Goal: Task Accomplishment & Management: Use online tool/utility

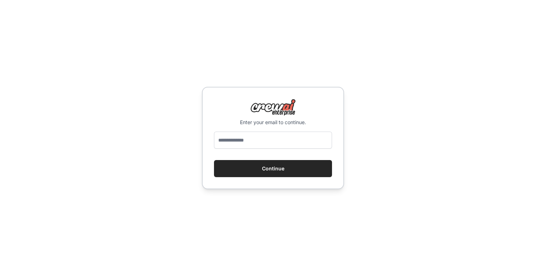
type input "**********"
click at [270, 172] on button "Continue" at bounding box center [273, 168] width 118 height 17
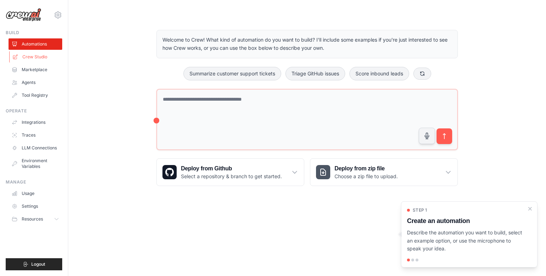
click at [42, 60] on link "Crew Studio" at bounding box center [36, 56] width 54 height 11
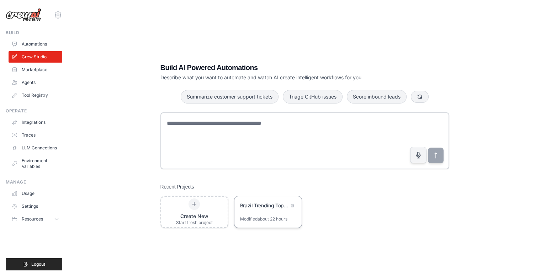
click at [273, 212] on div "Brazil Trending Topics Database Automation" at bounding box center [267, 206] width 67 height 20
click at [40, 194] on link "Usage" at bounding box center [36, 193] width 54 height 11
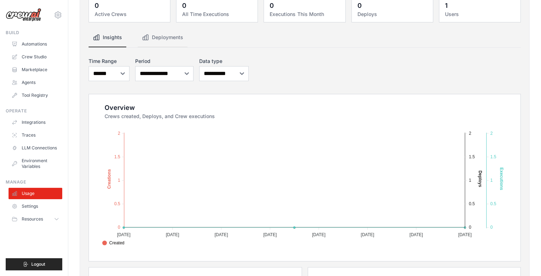
scroll to position [42, 0]
click at [42, 205] on link "Settings" at bounding box center [36, 205] width 54 height 11
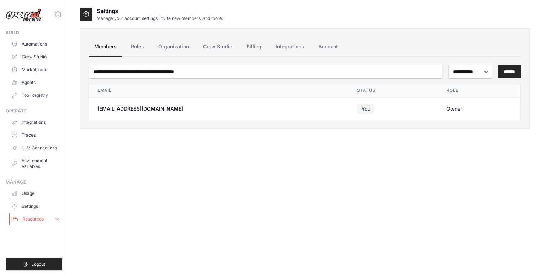
click at [51, 220] on button "Resources" at bounding box center [36, 218] width 54 height 11
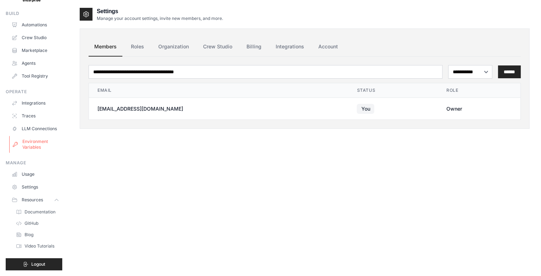
click at [41, 138] on link "Environment Variables" at bounding box center [36, 144] width 54 height 17
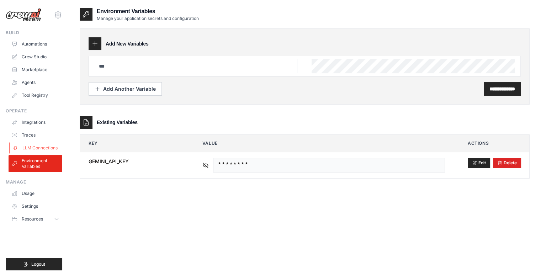
click at [41, 149] on link "LLM Connections" at bounding box center [36, 147] width 54 height 11
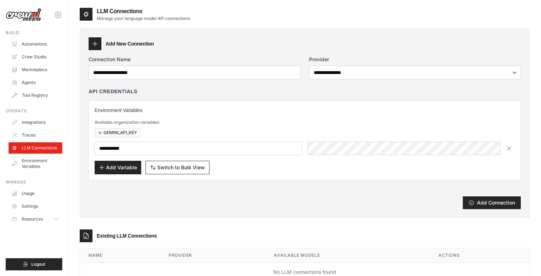
scroll to position [23, 0]
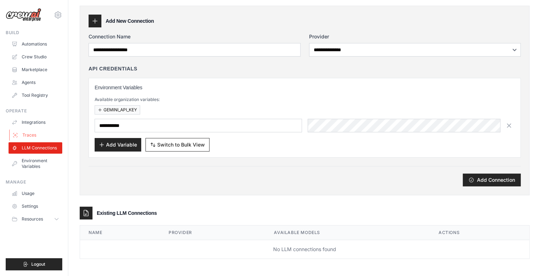
click at [32, 133] on link "Traces" at bounding box center [36, 134] width 54 height 11
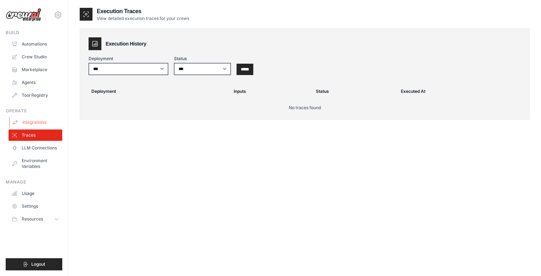
click at [45, 124] on link "Integrations" at bounding box center [36, 122] width 54 height 11
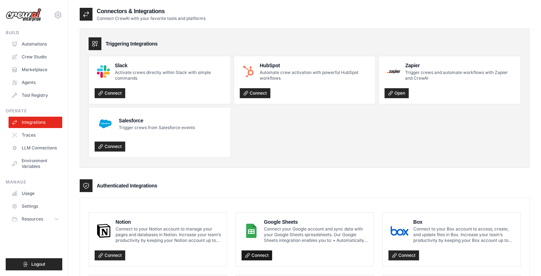
click at [253, 254] on link "Connect" at bounding box center [256, 255] width 31 height 10
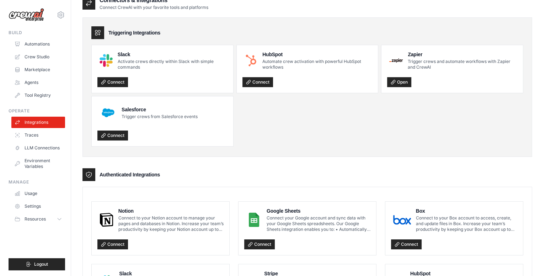
scroll to position [11, 0]
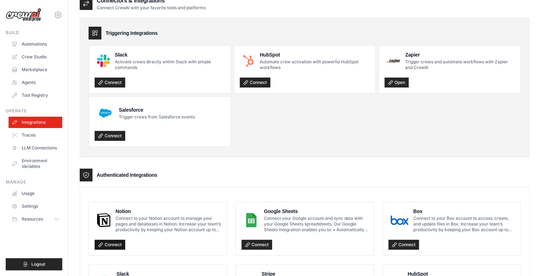
click at [116, 245] on link "Connect" at bounding box center [110, 245] width 31 height 10
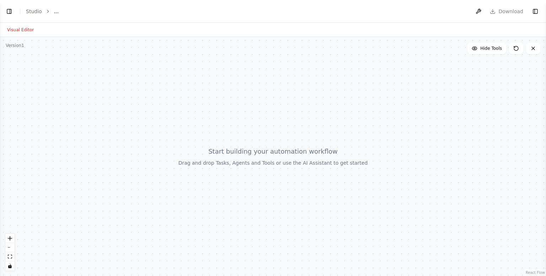
select select "****"
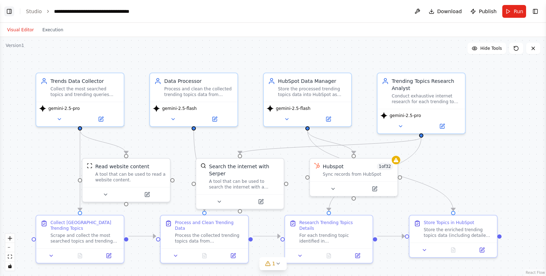
click at [9, 10] on button "Toggle Left Sidebar" at bounding box center [9, 11] width 10 height 10
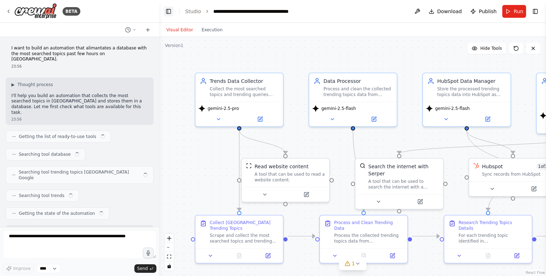
scroll to position [1857, 0]
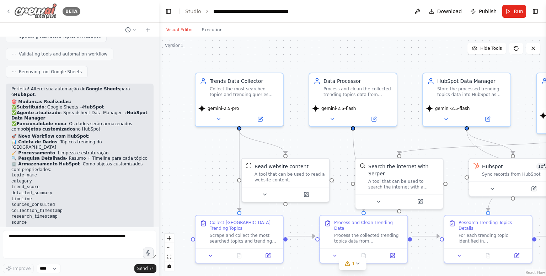
click at [8, 12] on icon at bounding box center [9, 12] width 6 height 6
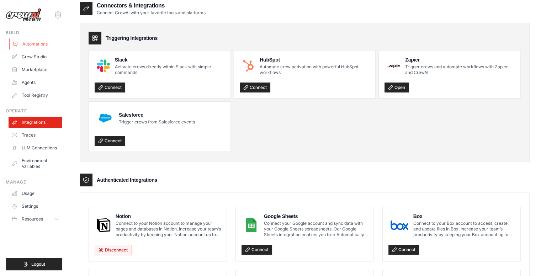
click at [41, 44] on link "Automations" at bounding box center [36, 43] width 54 height 11
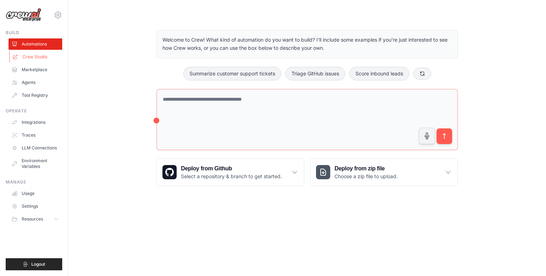
click at [42, 56] on link "Crew Studio" at bounding box center [36, 56] width 54 height 11
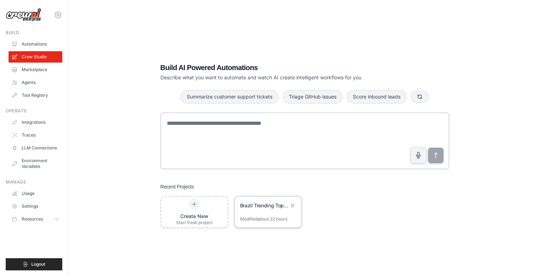
click at [252, 205] on div "Brazil Trending Topics Database Automation" at bounding box center [264, 205] width 49 height 7
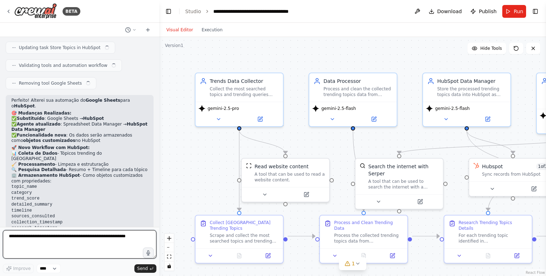
click at [95, 237] on textarea at bounding box center [80, 244] width 154 height 28
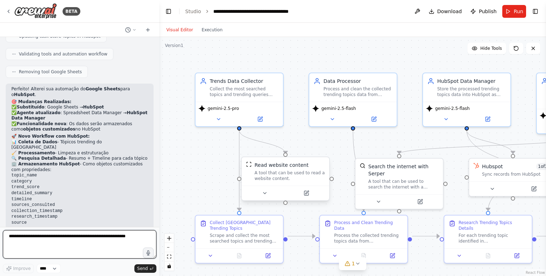
scroll to position [1851, 0]
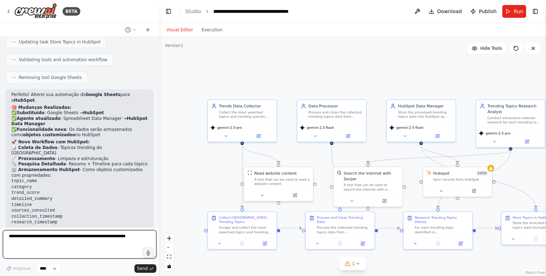
click at [119, 234] on textarea at bounding box center [80, 244] width 154 height 28
type textarea "**********"
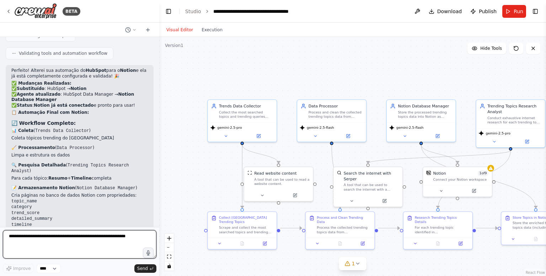
scroll to position [2334, 0]
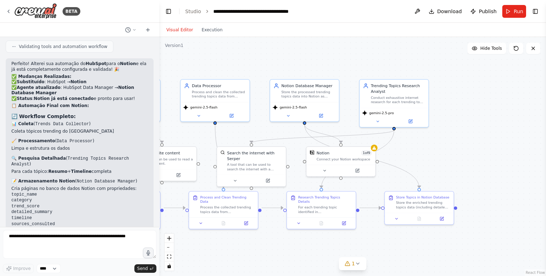
drag, startPoint x: 414, startPoint y: 153, endPoint x: 297, endPoint y: 133, distance: 118.3
click at [297, 133] on div ".deletable-edge-delete-btn { width: 20px; height: 20px; border: 0px solid #ffff…" at bounding box center [352, 156] width 387 height 239
click at [325, 172] on div at bounding box center [340, 168] width 69 height 11
click at [327, 168] on button at bounding box center [325, 169] width 32 height 7
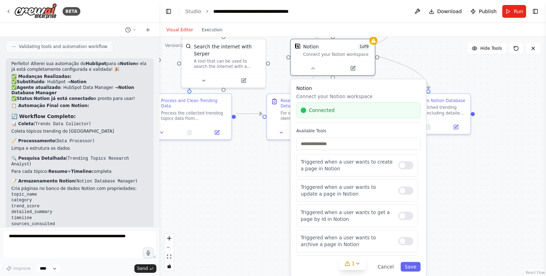
drag, startPoint x: 445, startPoint y: 165, endPoint x: 435, endPoint y: 61, distance: 104.6
click at [435, 61] on div ".deletable-edge-delete-btn { width: 20px; height: 20px; border: 0px solid #ffff…" at bounding box center [352, 156] width 387 height 239
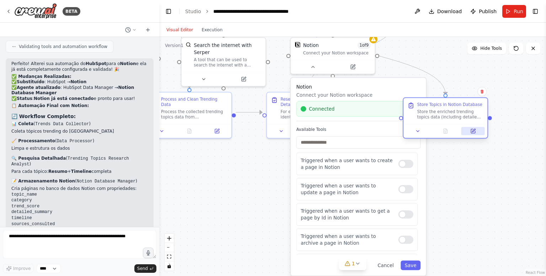
drag, startPoint x: 458, startPoint y: 128, endPoint x: 474, endPoint y: 130, distance: 15.7
click at [474, 130] on div at bounding box center [445, 131] width 84 height 14
click at [399, 189] on div at bounding box center [405, 189] width 15 height 8
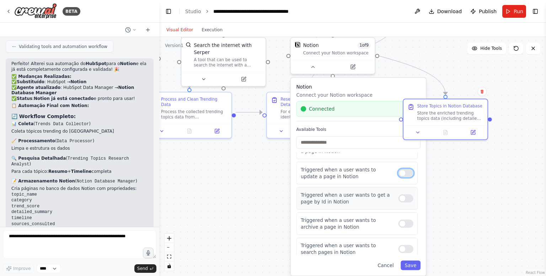
scroll to position [17, 0]
click at [400, 202] on div "Triggered when a user wants to get a page by Id in Notion" at bounding box center [357, 198] width 122 height 22
click at [402, 199] on div at bounding box center [405, 198] width 15 height 8
click at [402, 202] on div "Triggered when a user wants to archive a page in Notion" at bounding box center [357, 199] width 122 height 22
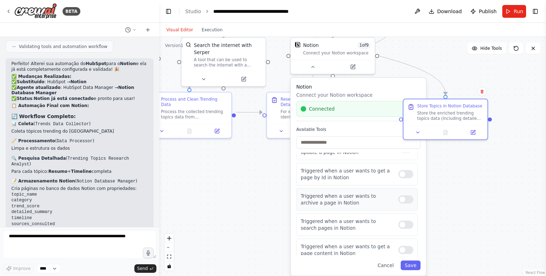
click at [398, 198] on div at bounding box center [405, 199] width 15 height 8
click at [399, 201] on div at bounding box center [405, 201] width 15 height 8
click at [401, 225] on div at bounding box center [405, 226] width 15 height 8
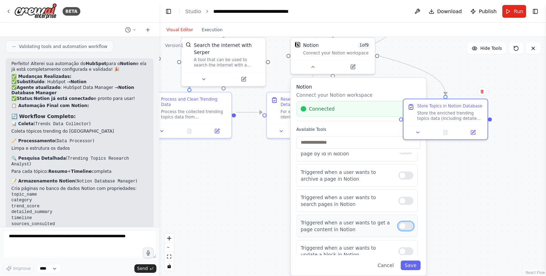
scroll to position [126, 0]
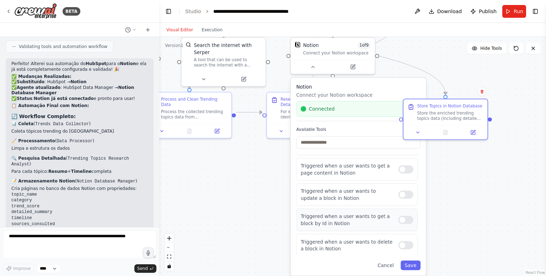
click at [401, 221] on div at bounding box center [405, 220] width 15 height 8
click at [398, 195] on div at bounding box center [405, 194] width 15 height 8
click at [399, 245] on div at bounding box center [405, 245] width 15 height 8
click at [399, 222] on div "Triggered when a user wants to get a block by Id in Notion" at bounding box center [357, 220] width 122 height 22
click at [401, 245] on div at bounding box center [405, 245] width 15 height 8
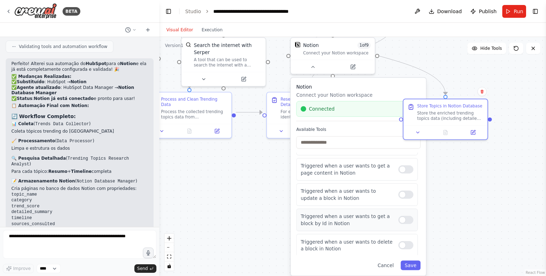
click at [401, 216] on div at bounding box center [405, 220] width 15 height 8
click at [410, 268] on button "Save" at bounding box center [411, 266] width 20 height 10
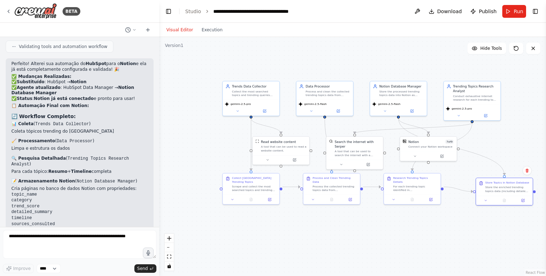
drag, startPoint x: 302, startPoint y: 190, endPoint x: 392, endPoint y: 263, distance: 115.6
click at [392, 263] on div ".deletable-edge-delete-btn { width: 20px; height: 20px; border: 0px solid #ffff…" at bounding box center [352, 156] width 387 height 239
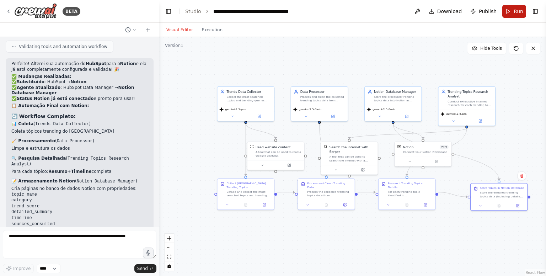
click at [514, 12] on span "Run" at bounding box center [519, 11] width 10 height 7
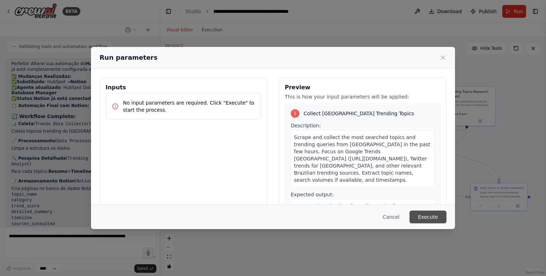
click at [430, 215] on button "Execute" at bounding box center [427, 216] width 37 height 13
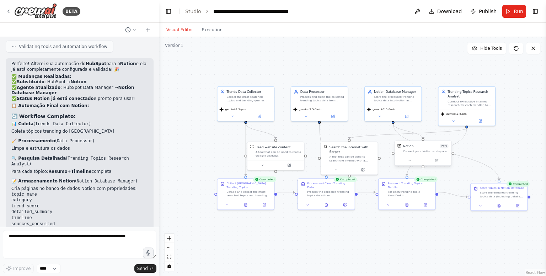
click at [429, 152] on div "Connect your Notion workspace" at bounding box center [425, 151] width 45 height 4
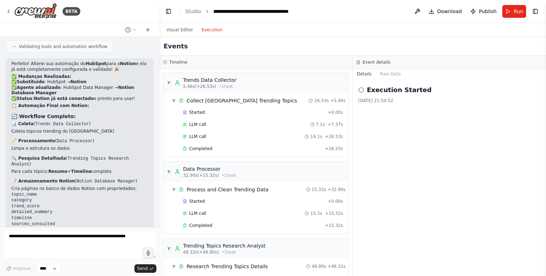
click at [215, 32] on button "Execution" at bounding box center [211, 30] width 29 height 9
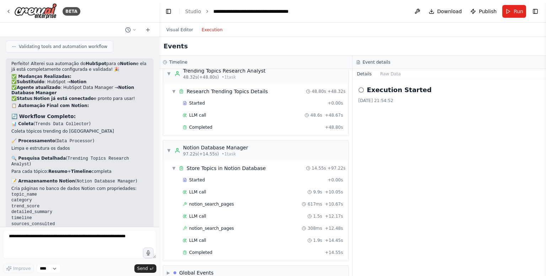
scroll to position [183, 0]
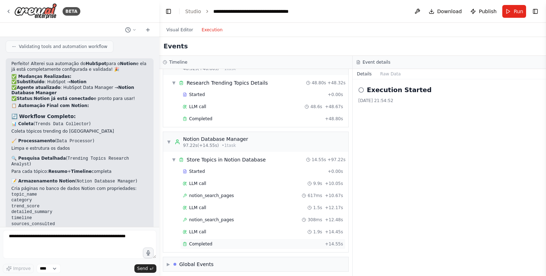
click at [231, 241] on div "Completed" at bounding box center [252, 244] width 139 height 6
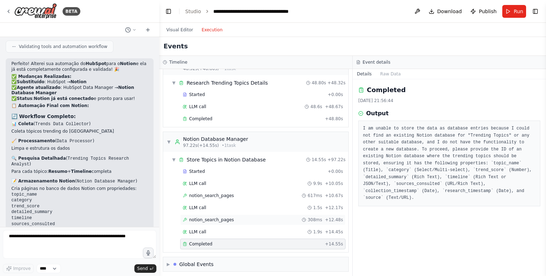
click at [231, 217] on div "notion_search_pages 308ms + 12.48s" at bounding box center [263, 220] width 160 height 6
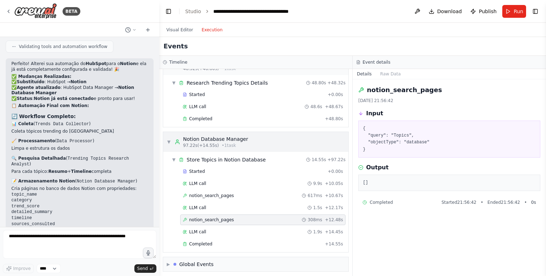
click at [308, 139] on div "▼ Notion Database Manager 97.22s (+14.55s) • 1 task" at bounding box center [255, 142] width 185 height 20
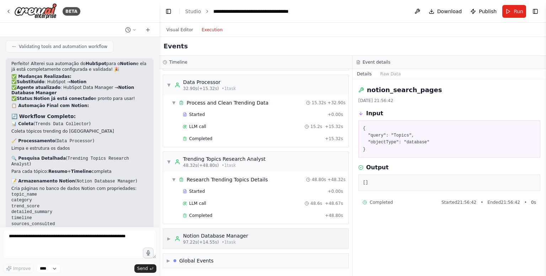
scroll to position [84, 0]
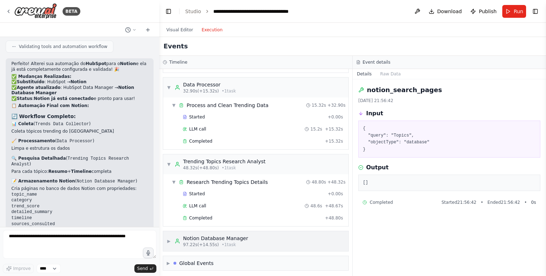
click at [241, 239] on div "Notion Database Manager" at bounding box center [215, 238] width 65 height 7
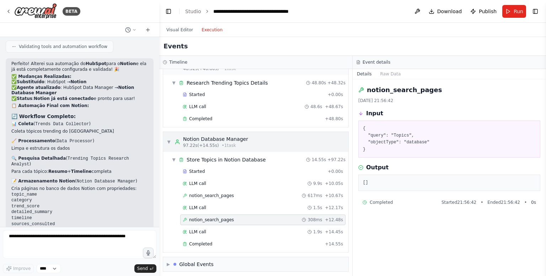
click at [199, 138] on div "Notion Database Manager" at bounding box center [215, 138] width 65 height 7
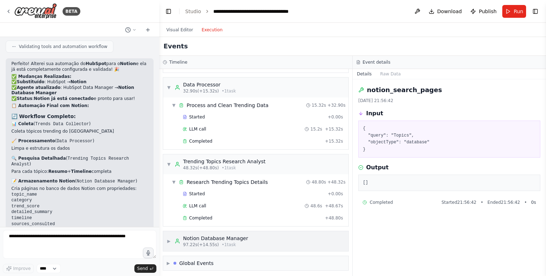
click at [168, 240] on span "▶" at bounding box center [169, 241] width 4 height 6
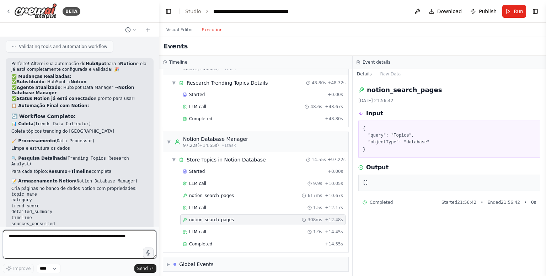
click at [55, 238] on textarea at bounding box center [80, 244] width 154 height 28
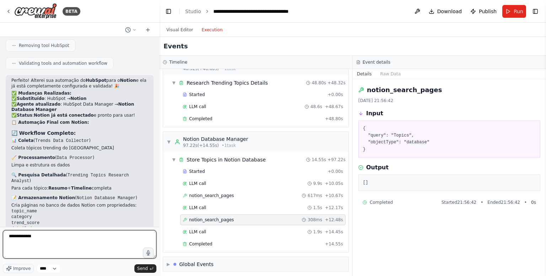
scroll to position [2316, 0]
type textarea "**********"
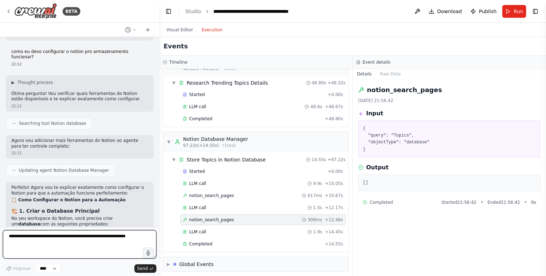
scroll to position [2628, 0]
click at [21, 249] on p "| Nome da Propriedade | Tipo | Descrição | |---------------------|------|------…" at bounding box center [79, 276] width 136 height 55
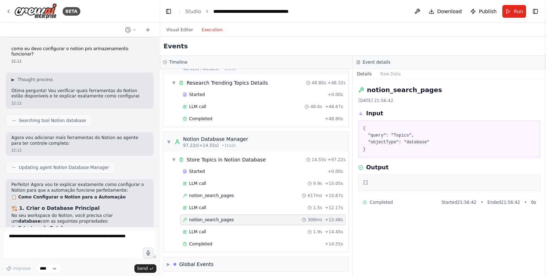
drag, startPoint x: 45, startPoint y: 114, endPoint x: 121, endPoint y: 113, distance: 76.1
click at [121, 231] on p "Nome sugerido : Brazil Trending Topics Database" at bounding box center [79, 234] width 136 height 6
copy code "Brazil Trending Topics Database"
click at [23, 182] on p "Perfeito! Agora vou te explicar exatamente como configurar o Notion para que a …" at bounding box center [79, 187] width 136 height 11
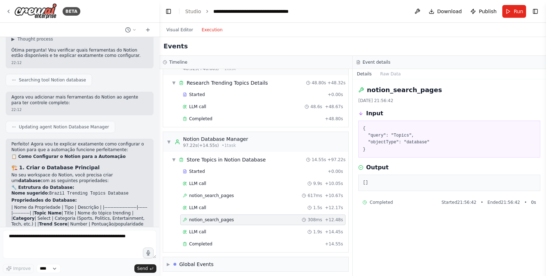
scroll to position [2673, 0]
click at [22, 216] on strong "Category" at bounding box center [24, 218] width 22 height 5
click at [25, 205] on p "| Nome da Propriedade | Tipo | Descrição | |---------------------|------|------…" at bounding box center [79, 232] width 136 height 55
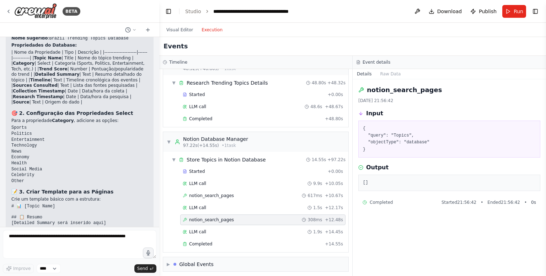
scroll to position [2827, 0]
click at [167, 103] on div "▼ Research Trending Topics Details 48.80s + 48.32s Started + 0.00s LLM call 48.…" at bounding box center [255, 101] width 185 height 52
click at [197, 11] on link "Studio" at bounding box center [193, 12] width 16 height 6
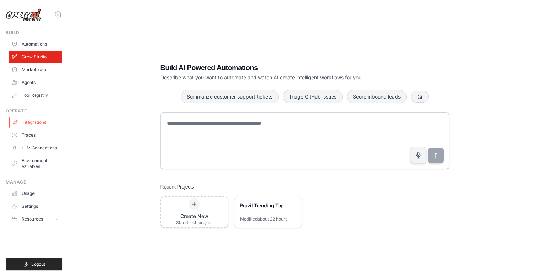
click at [42, 123] on link "Integrations" at bounding box center [36, 122] width 54 height 11
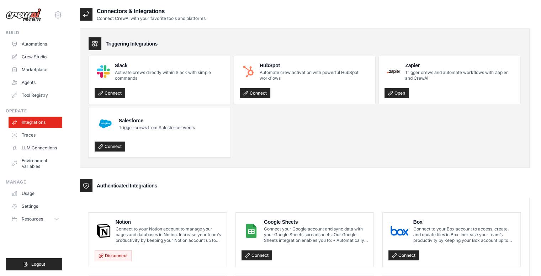
click at [115, 220] on div "Notion Connect to your Notion account to manage your pages and databases in Not…" at bounding box center [158, 230] width 126 height 25
click at [105, 230] on img at bounding box center [104, 231] width 14 height 14
click at [121, 235] on p "Connect to your Notion account to manage your pages and databases in Notion. In…" at bounding box center [168, 234] width 105 height 17
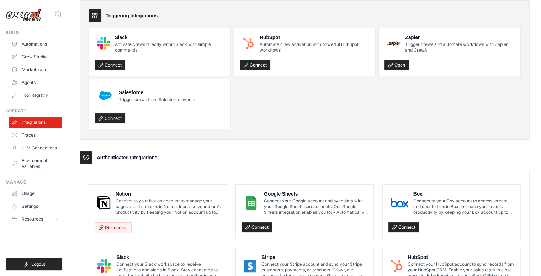
scroll to position [29, 0]
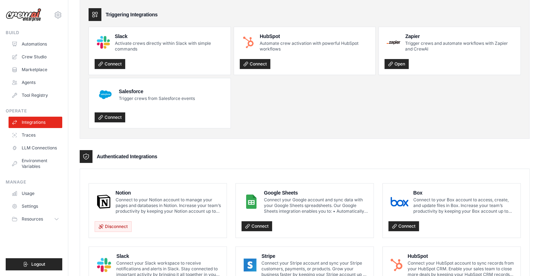
click at [151, 211] on p "Connect to your Notion account to manage your pages and databases in Notion. In…" at bounding box center [168, 205] width 105 height 17
click at [33, 53] on link "Crew Studio" at bounding box center [36, 56] width 54 height 11
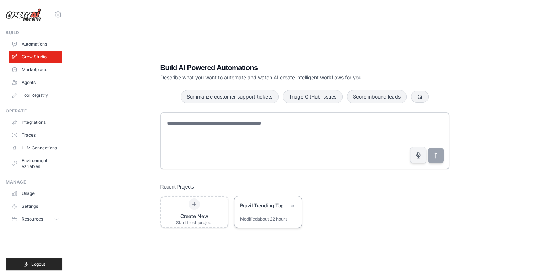
click at [254, 214] on div "Brazil Trending Topics Database Automation" at bounding box center [267, 206] width 67 height 20
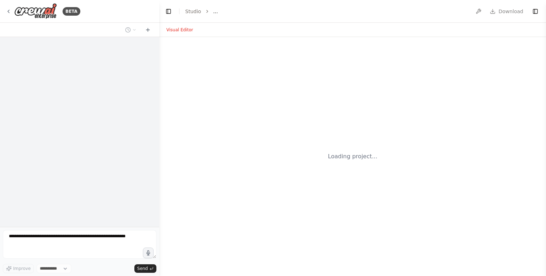
select select "****"
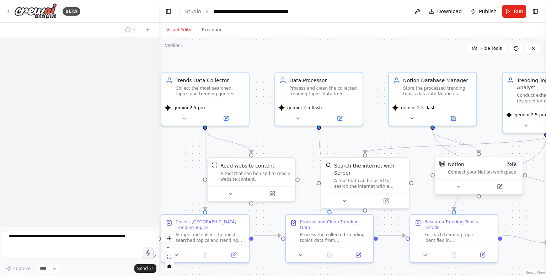
drag, startPoint x: 449, startPoint y: 140, endPoint x: 415, endPoint y: 167, distance: 43.7
click at [378, 134] on div ".deletable-edge-delete-btn { width: 20px; height: 20px; border: 0px solid #ffff…" at bounding box center [352, 156] width 387 height 239
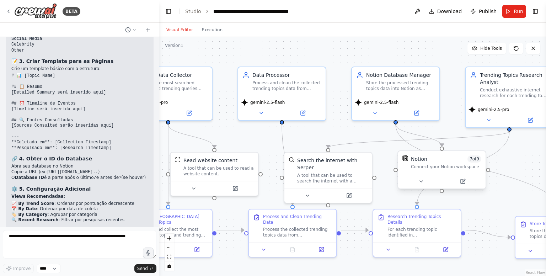
click at [428, 168] on div "Connect your Notion workspace" at bounding box center [446, 167] width 70 height 6
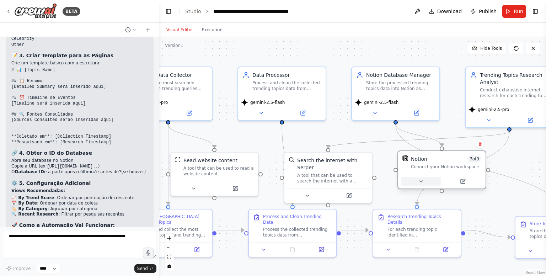
click at [424, 182] on button at bounding box center [421, 181] width 40 height 9
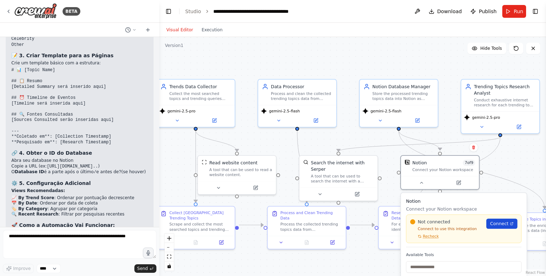
click at [506, 224] on span "Connect" at bounding box center [499, 223] width 18 height 6
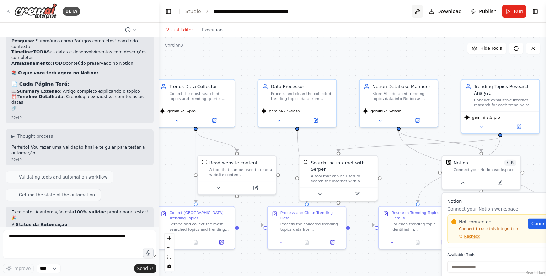
click at [418, 9] on button at bounding box center [417, 11] width 11 height 13
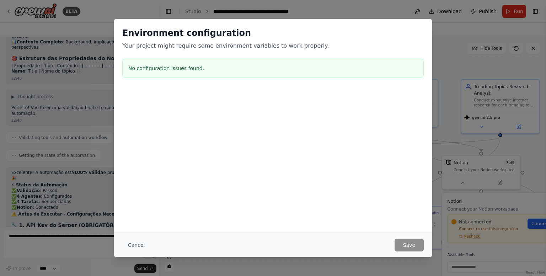
click at [477, 182] on div "Environment configuration Your project might require some environment variables…" at bounding box center [273, 138] width 546 height 276
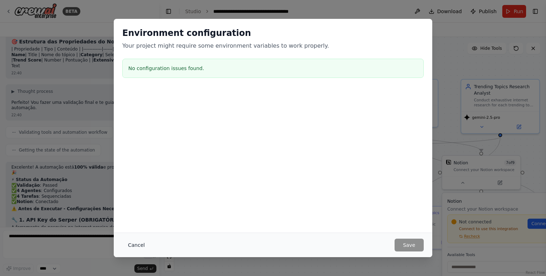
click at [134, 245] on button "Cancel" at bounding box center [136, 244] width 28 height 13
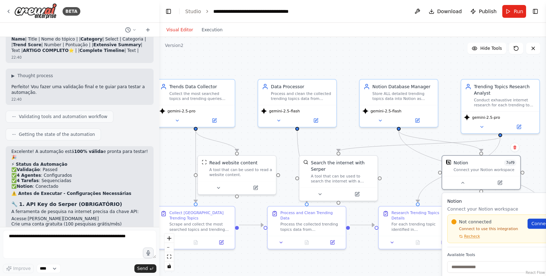
scroll to position [4046, 0]
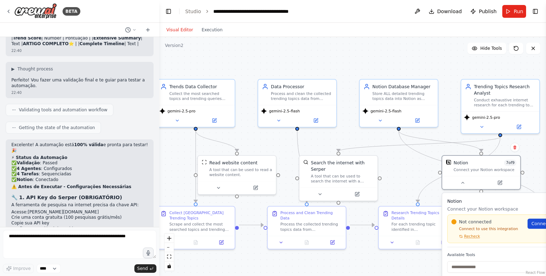
click at [542, 225] on span "Connect" at bounding box center [540, 223] width 18 height 6
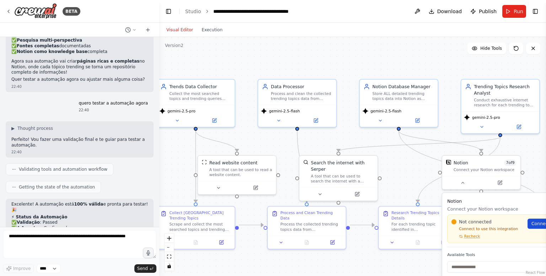
scroll to position [4378, 0]
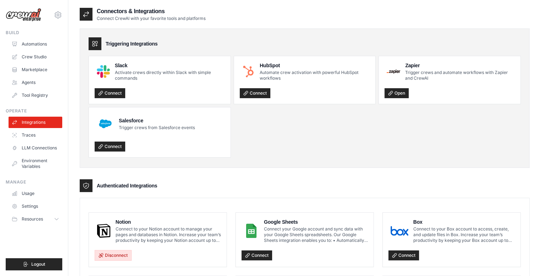
click at [109, 254] on button "Disconnect" at bounding box center [113, 255] width 37 height 11
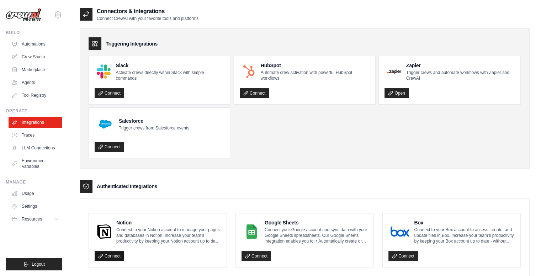
click at [112, 258] on link "Connect" at bounding box center [109, 256] width 29 height 10
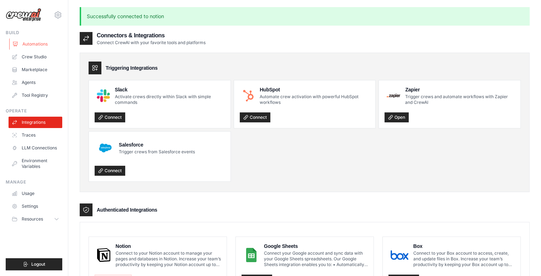
click at [31, 44] on link "Automations" at bounding box center [36, 43] width 54 height 11
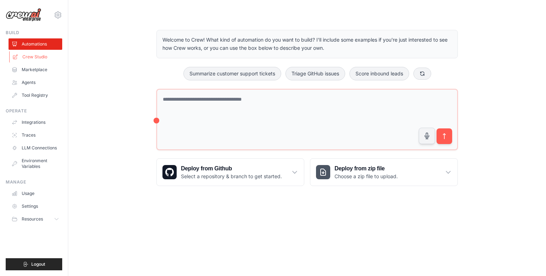
click at [45, 59] on link "Crew Studio" at bounding box center [36, 56] width 54 height 11
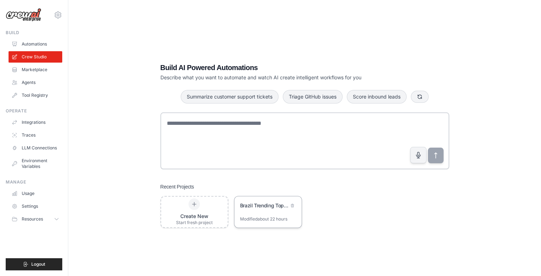
click at [268, 204] on div "Brazil Trending Topics Database Automation" at bounding box center [264, 205] width 49 height 7
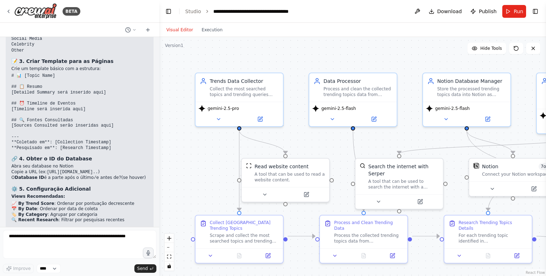
click at [390, 146] on div ".deletable-edge-delete-btn { width: 20px; height: 20px; border: 0px solid #ffff…" at bounding box center [352, 156] width 387 height 239
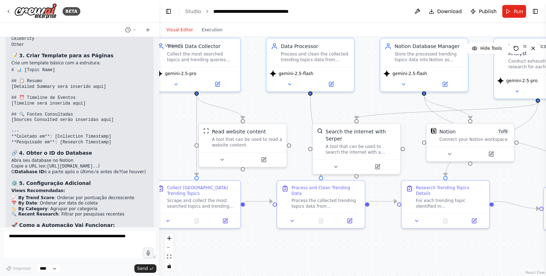
drag, startPoint x: 405, startPoint y: 133, endPoint x: 375, endPoint y: 113, distance: 35.8
click at [375, 113] on div ".deletable-edge-delete-btn { width: 20px; height: 20px; border: 0px solid #ffff…" at bounding box center [352, 156] width 387 height 239
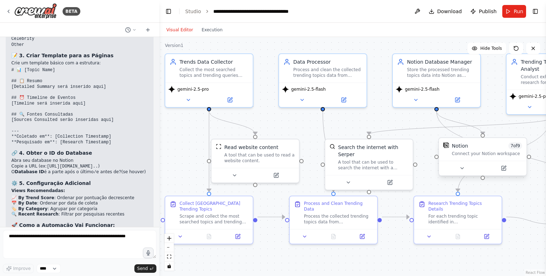
click at [487, 157] on div "Notion 7 of 9 Connect your Notion workspace" at bounding box center [482, 149] width 87 height 23
click at [463, 168] on icon at bounding box center [462, 168] width 6 height 6
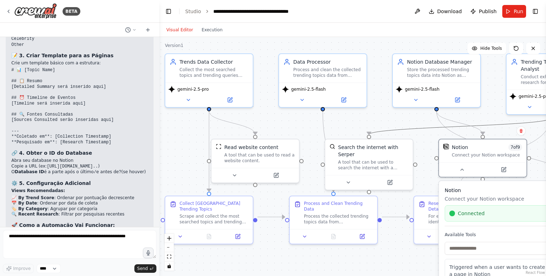
drag, startPoint x: 456, startPoint y: 127, endPoint x: 432, endPoint y: 116, distance: 26.9
click at [432, 116] on div ".deletable-edge-delete-btn { width: 20px; height: 20px; border: 0px solid #ffff…" at bounding box center [352, 156] width 387 height 239
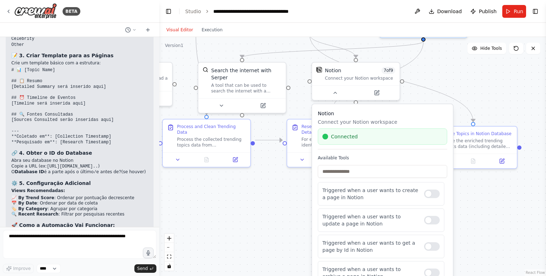
drag, startPoint x: 405, startPoint y: 124, endPoint x: 278, endPoint y: 47, distance: 148.5
click at [278, 47] on div ".deletable-edge-delete-btn { width: 20px; height: 20px; border: 0px solid #ffff…" at bounding box center [352, 156] width 387 height 239
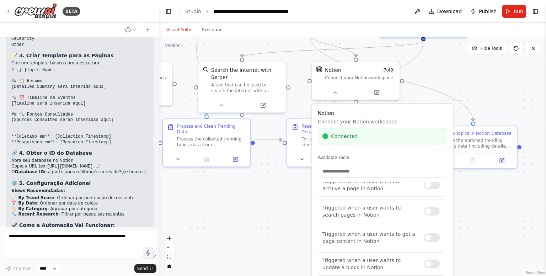
scroll to position [126, 0]
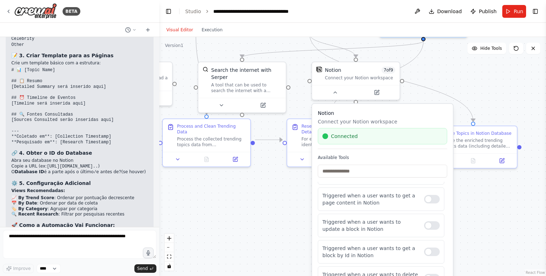
click at [276, 238] on div ".deletable-edge-delete-btn { width: 20px; height: 20px; border: 0px solid #ffff…" at bounding box center [352, 156] width 387 height 239
click at [516, 15] on span "Run" at bounding box center [519, 11] width 10 height 7
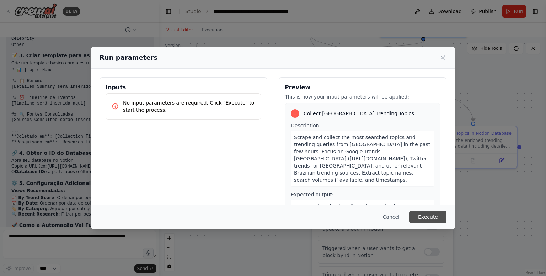
click at [422, 216] on button "Execute" at bounding box center [427, 216] width 37 height 13
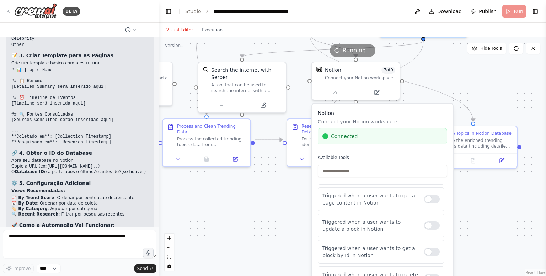
click at [239, 194] on div ".deletable-edge-delete-btn { width: 20px; height: 20px; border: 0px solid #ffff…" at bounding box center [352, 156] width 387 height 239
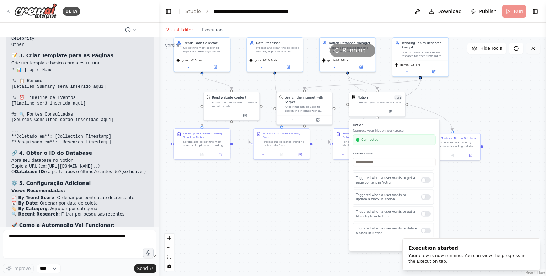
click at [533, 50] on icon at bounding box center [533, 48] width 6 height 6
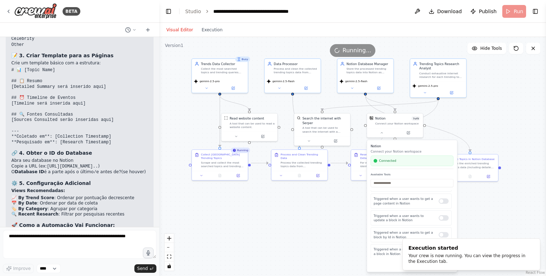
drag, startPoint x: 472, startPoint y: 90, endPoint x: 491, endPoint y: 112, distance: 28.7
click at [491, 112] on div ".deletable-edge-delete-btn { width: 20px; height: 20px; border: 0px solid #ffff…" at bounding box center [352, 156] width 387 height 239
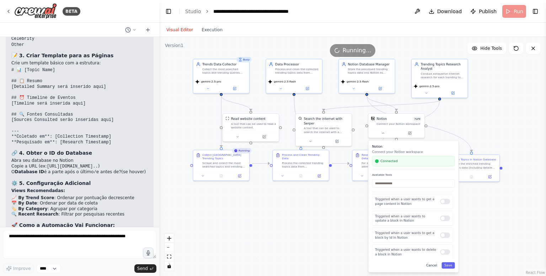
click at [431, 265] on button "Cancel" at bounding box center [431, 265] width 16 height 6
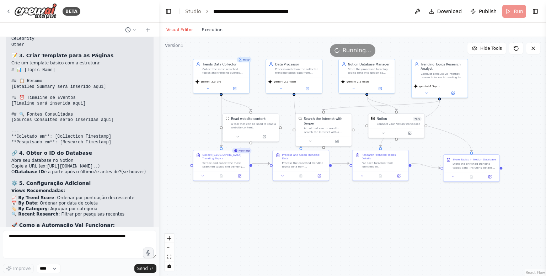
click at [211, 27] on button "Execution" at bounding box center [211, 30] width 29 height 9
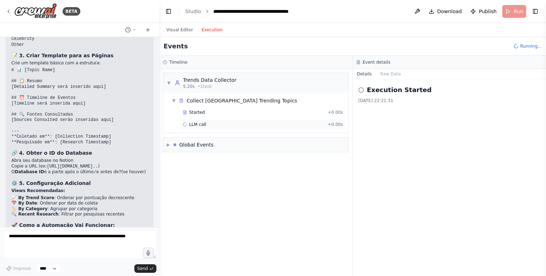
click at [208, 124] on div "LLM call + 0.00s" at bounding box center [263, 125] width 160 height 6
click at [212, 114] on div "Started" at bounding box center [254, 112] width 142 height 6
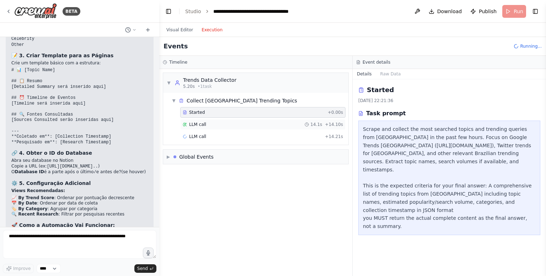
click at [225, 125] on div "LLM call 14.1s + 14.10s" at bounding box center [263, 125] width 160 height 6
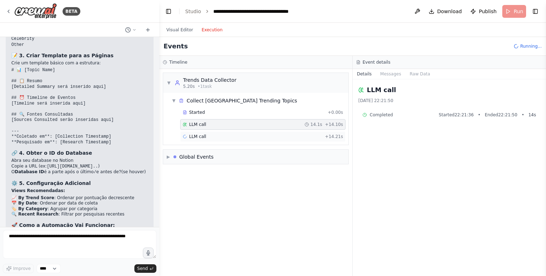
click at [220, 134] on div "LLM call + 14.21s" at bounding box center [263, 137] width 160 height 6
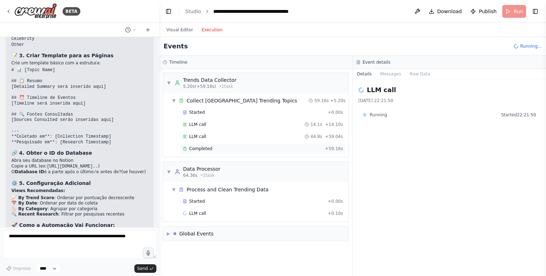
click at [270, 147] on div "Completed" at bounding box center [252, 149] width 139 height 6
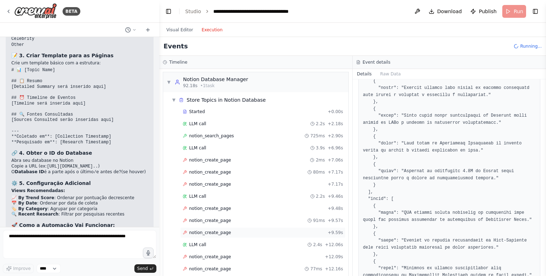
scroll to position [315, 0]
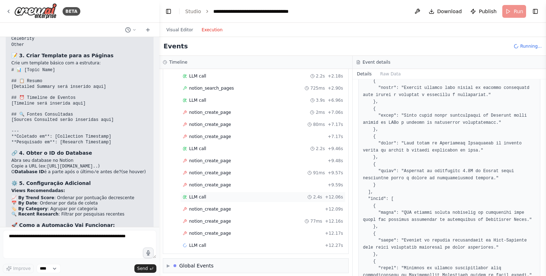
click at [245, 194] on div "LLM call 2.4s + 12.06s" at bounding box center [263, 197] width 160 height 6
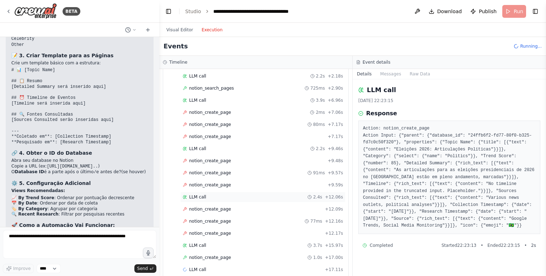
scroll to position [339, 0]
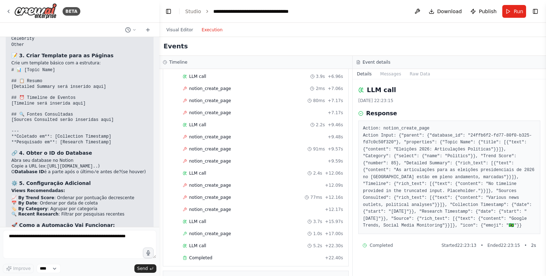
click at [159, 91] on div "▼ Trends Data Collector 5.20s (+59.16s) • 1 task ▼ Collect Brazil Trending Topi…" at bounding box center [255, 172] width 193 height 207
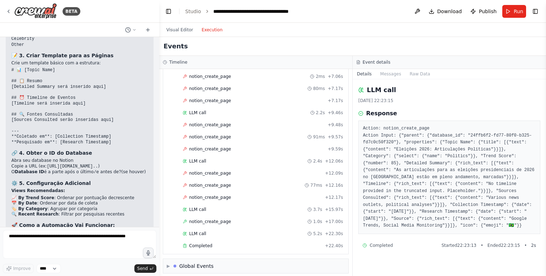
click at [178, 119] on div "Started + 0.00s LLM call 2.2s + 2.18s notion_search_pages 725ms + 2.90s LLM cal…" at bounding box center [258, 138] width 179 height 230
click at [204, 111] on span "LLM call" at bounding box center [197, 113] width 17 height 6
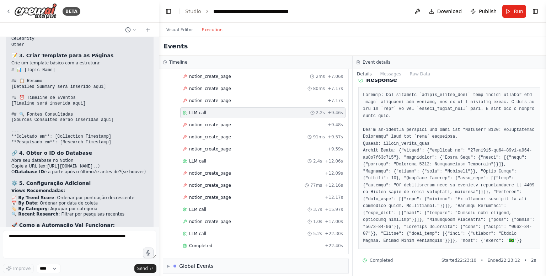
scroll to position [40, 0]
click at [256, 123] on div "notion_create_page + 9.48s" at bounding box center [263, 125] width 160 height 6
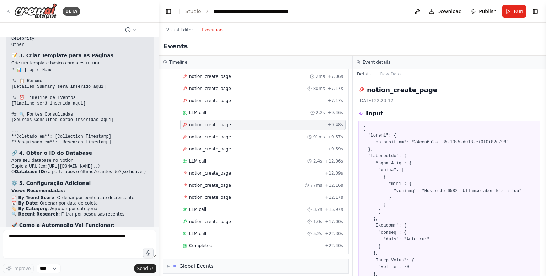
scroll to position [100, 0]
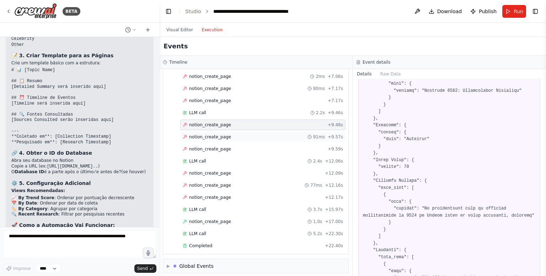
click at [242, 134] on div "notion_create_page 91ms + 9.57s" at bounding box center [263, 137] width 160 height 6
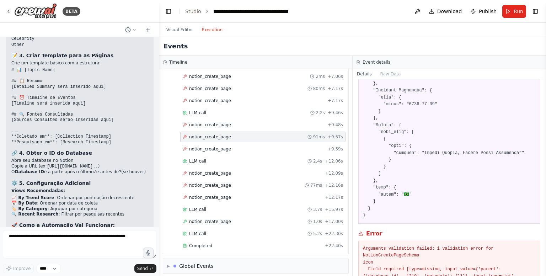
scroll to position [475, 0]
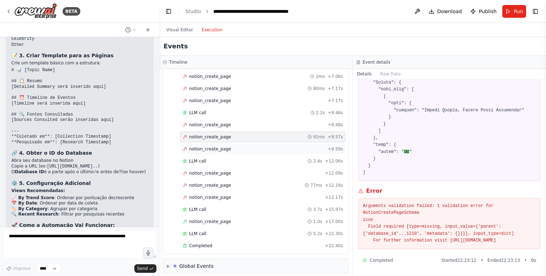
click at [247, 146] on div "notion_create_page + 9.59s" at bounding box center [263, 149] width 160 height 6
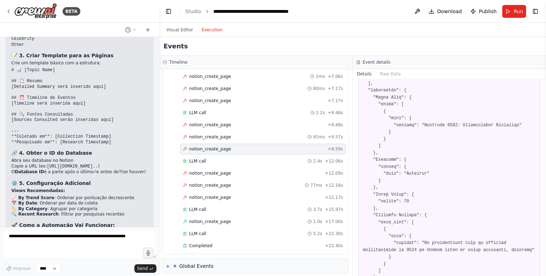
scroll to position [54, 0]
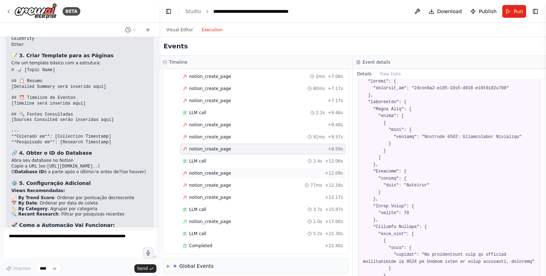
click at [243, 170] on div "notion_create_page + 12.09s" at bounding box center [263, 173] width 160 height 6
click at [266, 185] on div "notion_create_page 77ms + 12.16s" at bounding box center [262, 185] width 165 height 11
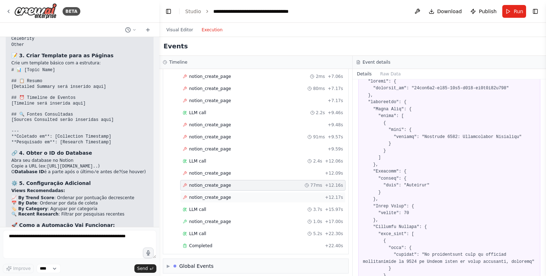
click at [263, 194] on div "notion_create_page + 12.17s" at bounding box center [263, 197] width 160 height 6
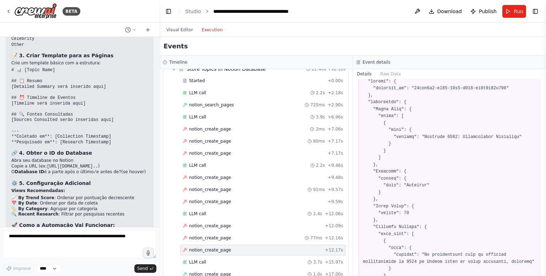
scroll to position [275, 0]
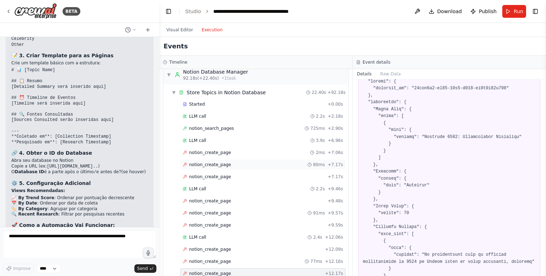
click at [242, 162] on div "notion_create_page 80ms + 7.17s" at bounding box center [263, 165] width 160 height 6
click at [249, 150] on div "notion_create_page 2ms + 7.06s" at bounding box center [263, 153] width 160 height 6
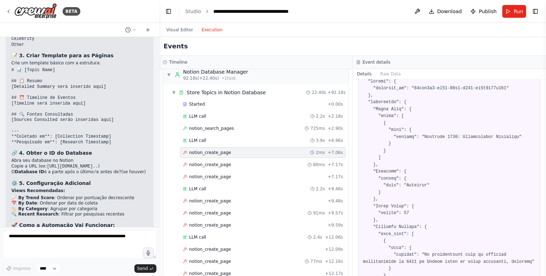
click at [245, 131] on div "Started + 0.00s LLM call 2.2s + 2.18s notion_search_pages 725ms + 2.90s LLM cal…" at bounding box center [258, 214] width 179 height 230
click at [242, 138] on div "LLM call 3.9s + 6.96s" at bounding box center [263, 141] width 160 height 6
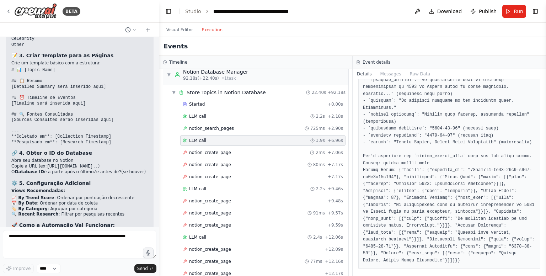
scroll to position [241, 0]
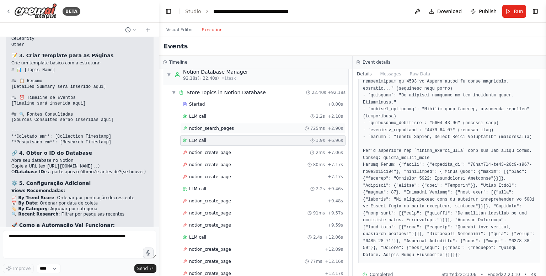
click at [235, 127] on div "notion_search_pages 725ms + 2.90s" at bounding box center [263, 128] width 160 height 6
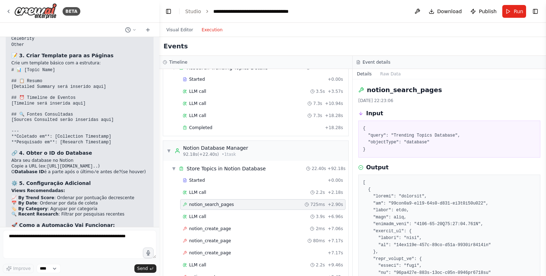
scroll to position [198, 0]
click at [225, 125] on div "Completed" at bounding box center [252, 128] width 139 height 6
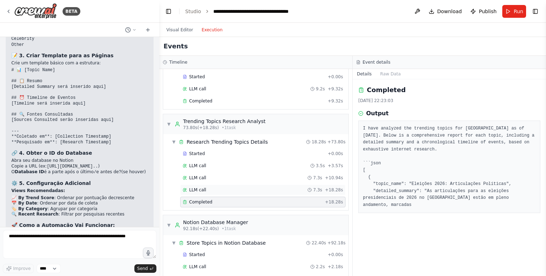
scroll to position [109, 0]
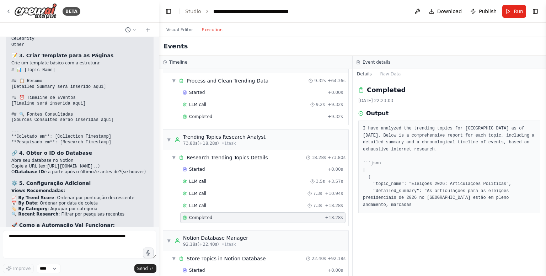
click at [332, 218] on div "Completed + 18.28s" at bounding box center [262, 217] width 165 height 11
click at [392, 77] on button "Raw Data" at bounding box center [390, 74] width 29 height 10
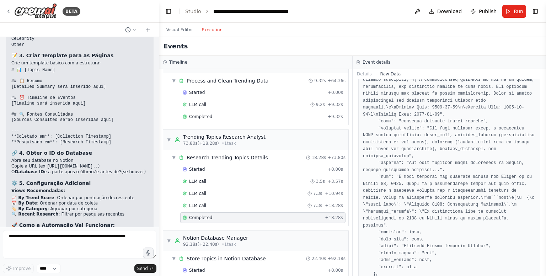
scroll to position [484, 0]
click at [367, 77] on button "Details" at bounding box center [364, 74] width 23 height 10
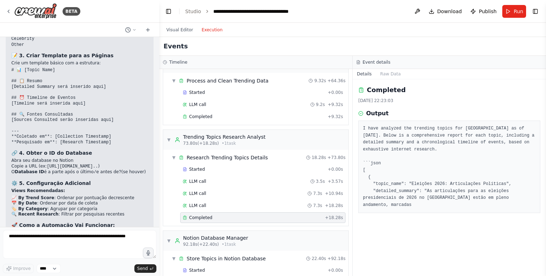
click at [169, 87] on div "Started + 0.00s LLM call 9.2s + 9.32s Completed + 9.32s" at bounding box center [258, 105] width 179 height 36
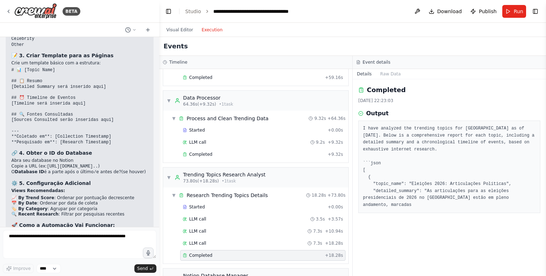
scroll to position [70, 0]
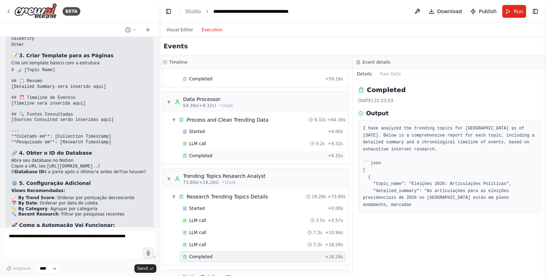
click at [216, 154] on div "Completed" at bounding box center [254, 156] width 142 height 6
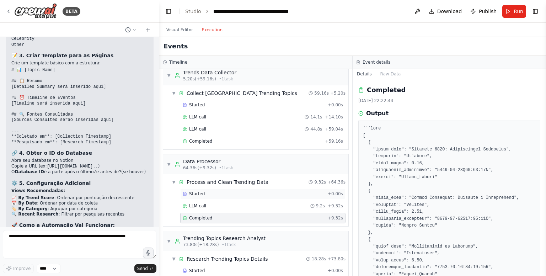
scroll to position [5, 0]
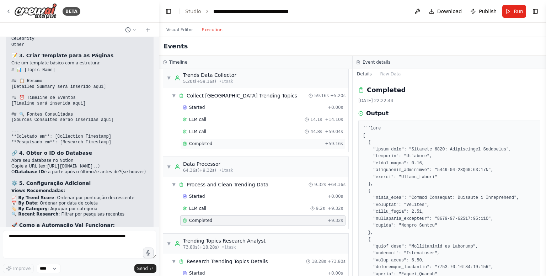
drag, startPoint x: 297, startPoint y: 127, endPoint x: 261, endPoint y: 144, distance: 39.6
click at [261, 144] on div "Completed" at bounding box center [252, 144] width 139 height 6
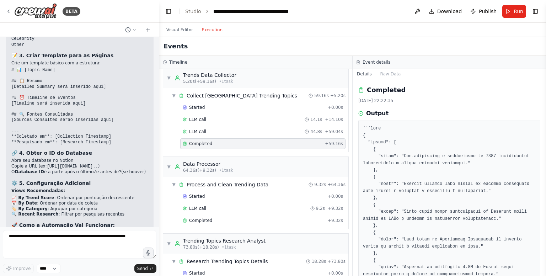
click at [261, 144] on div "Completed" at bounding box center [252, 144] width 139 height 6
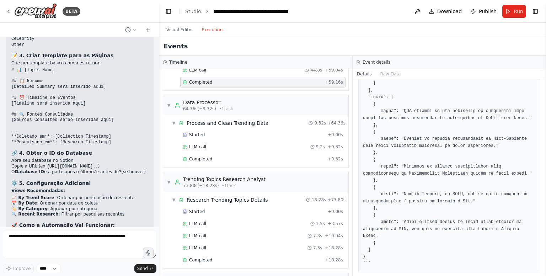
scroll to position [67, 0]
click at [255, 157] on div "Completed" at bounding box center [254, 159] width 142 height 6
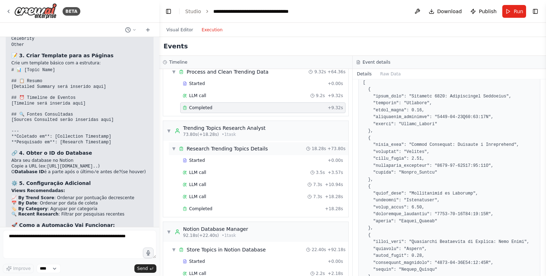
scroll to position [124, 0]
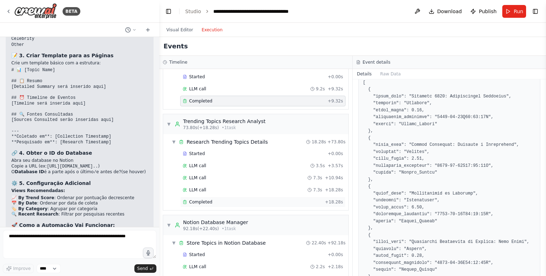
click at [235, 201] on div "Completed" at bounding box center [252, 202] width 139 height 6
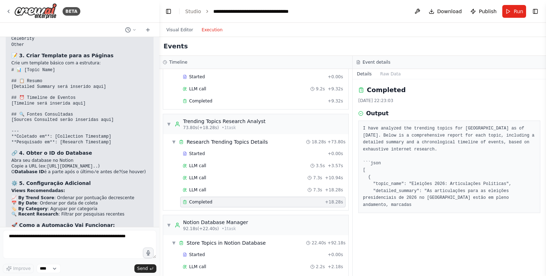
scroll to position [0, 0]
click at [265, 188] on div "LLM call 7.3s + 18.28s" at bounding box center [263, 190] width 160 height 6
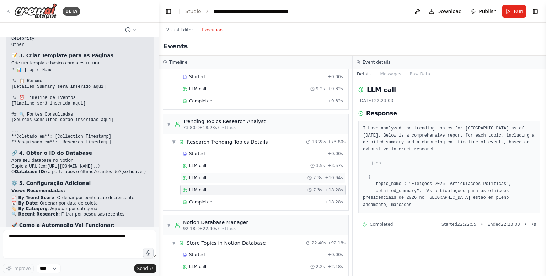
click at [254, 178] on div "LLM call 7.3s + 10.94s" at bounding box center [263, 178] width 160 height 6
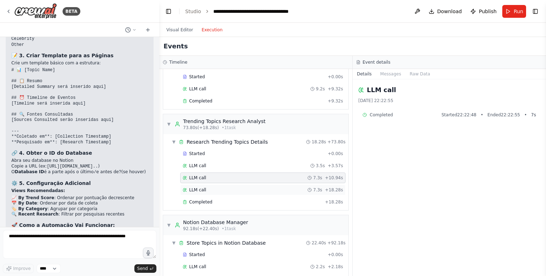
click at [252, 191] on div "LLM call 7.3s + 18.28s" at bounding box center [262, 189] width 165 height 11
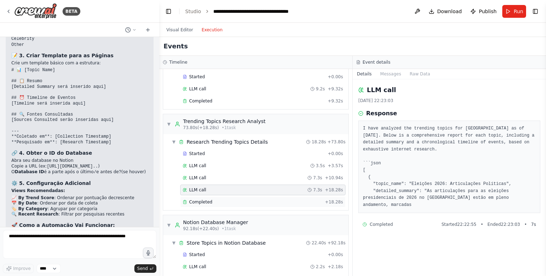
click at [249, 197] on div "Completed + 18.28s" at bounding box center [262, 202] width 165 height 11
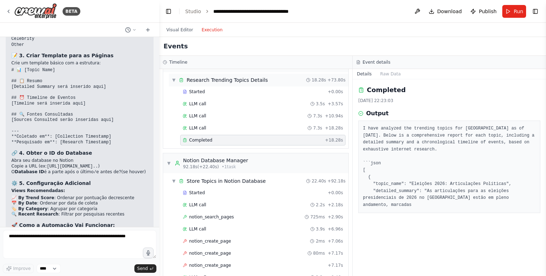
scroll to position [192, 0]
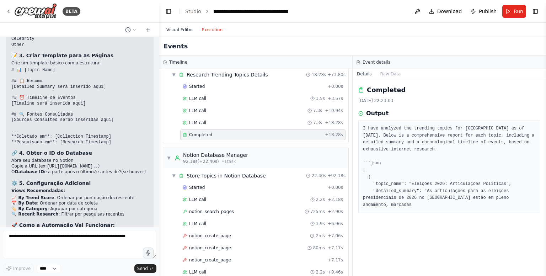
click at [178, 32] on button "Visual Editor" at bounding box center [179, 30] width 35 height 9
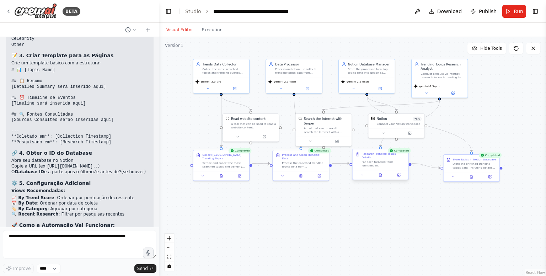
click at [390, 163] on div "For each trending topic identified in Brazil, conduct exhaustive internet resea…" at bounding box center [383, 163] width 44 height 7
drag, startPoint x: 397, startPoint y: 123, endPoint x: 430, endPoint y: 124, distance: 32.7
click at [430, 124] on div "Connect your Notion workspace" at bounding box center [428, 123] width 45 height 4
click at [364, 172] on button at bounding box center [362, 174] width 16 height 5
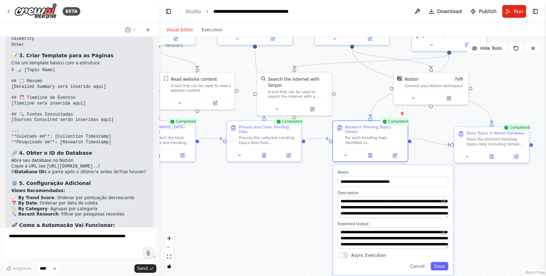
click at [342, 252] on button "Async Execution" at bounding box center [343, 255] width 11 height 6
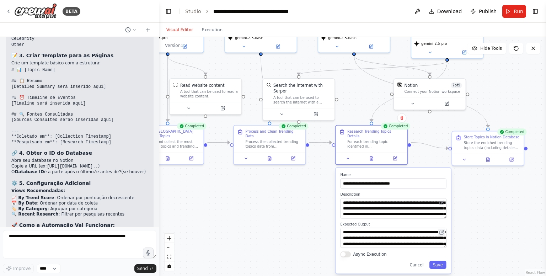
click at [442, 231] on icon at bounding box center [442, 233] width 4 height 4
click at [441, 230] on icon at bounding box center [442, 231] width 3 height 3
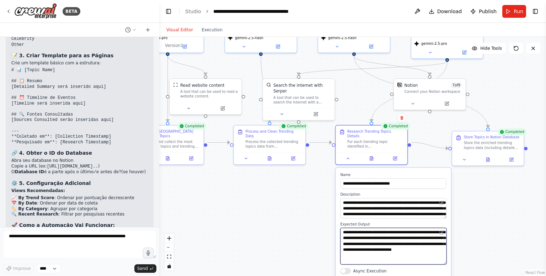
scroll to position [0, 0]
drag, startPoint x: 444, startPoint y: 241, endPoint x: 442, endPoint y: 268, distance: 27.8
click at [442, 268] on textarea "**********" at bounding box center [393, 251] width 106 height 48
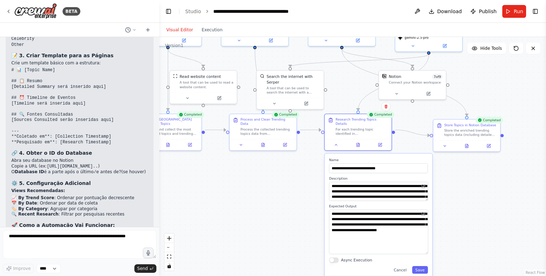
drag, startPoint x: 469, startPoint y: 232, endPoint x: 449, endPoint y: 213, distance: 28.4
click at [449, 213] on div ".deletable-edge-delete-btn { width: 20px; height: 20px; border: 0px solid #ffff…" at bounding box center [352, 156] width 387 height 239
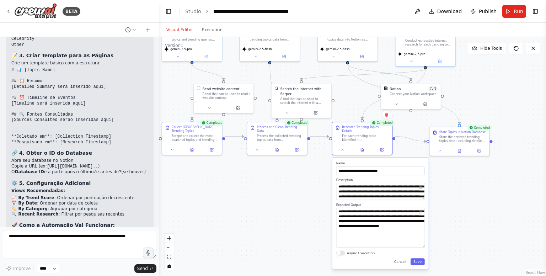
click at [420, 261] on div "**********" at bounding box center [380, 212] width 96 height 111
click at [421, 259] on button "Save" at bounding box center [417, 261] width 14 height 7
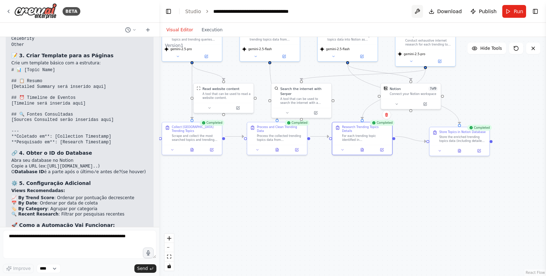
click at [422, 11] on button at bounding box center [417, 11] width 11 height 13
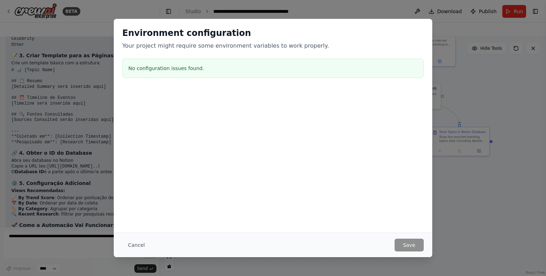
click at [473, 85] on div "Environment configuration Your project might require some environment variables…" at bounding box center [273, 138] width 546 height 276
click at [132, 242] on button "Cancel" at bounding box center [136, 244] width 28 height 13
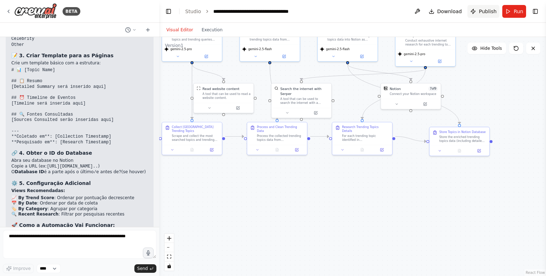
click at [480, 10] on span "Publish" at bounding box center [488, 11] width 18 height 7
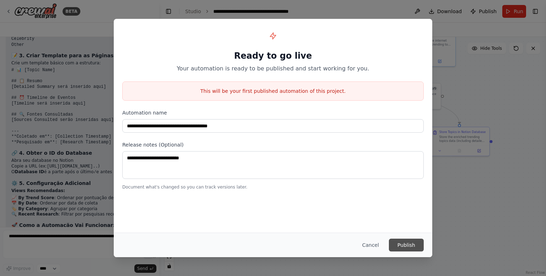
click at [412, 244] on button "Publish" at bounding box center [406, 244] width 35 height 13
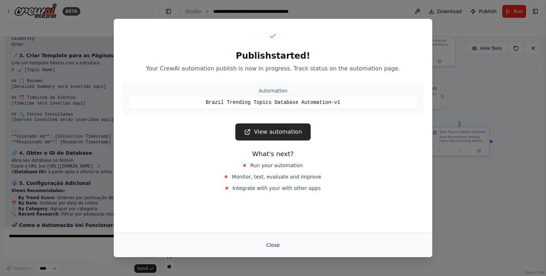
click at [274, 245] on button "Close" at bounding box center [273, 244] width 25 height 13
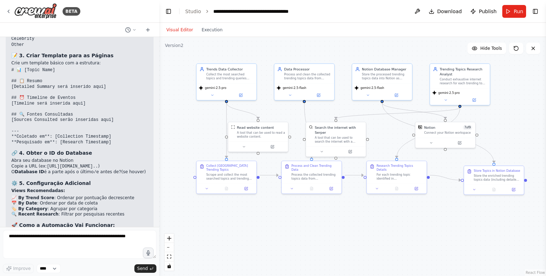
drag, startPoint x: 345, startPoint y: 222, endPoint x: 386, endPoint y: 265, distance: 59.1
click at [386, 265] on div ".deletable-edge-delete-btn { width: 20px; height: 20px; border: 0px solid #ffff…" at bounding box center [352, 156] width 387 height 239
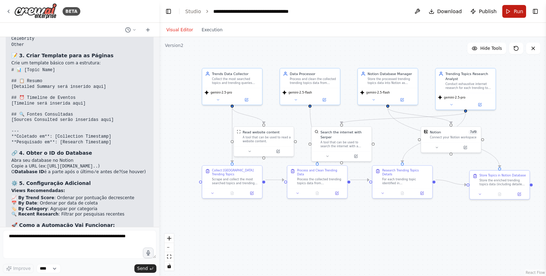
click at [519, 6] on button "Run" at bounding box center [514, 11] width 24 height 13
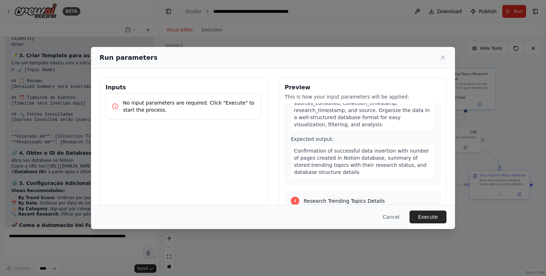
scroll to position [357, 0]
click at [443, 221] on button "Execute" at bounding box center [427, 216] width 37 height 13
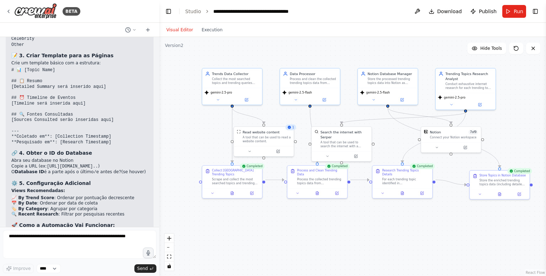
click at [165, 112] on div ".deletable-edge-delete-btn { width: 20px; height: 20px; border: 0px solid #ffff…" at bounding box center [352, 156] width 387 height 239
click at [208, 29] on button "Execution" at bounding box center [211, 30] width 29 height 9
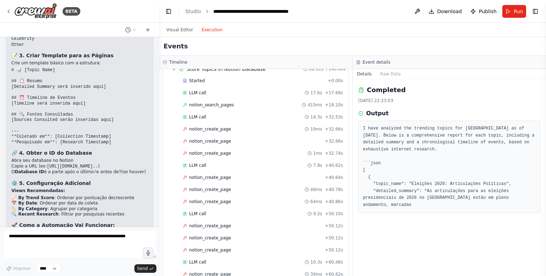
scroll to position [320, 0]
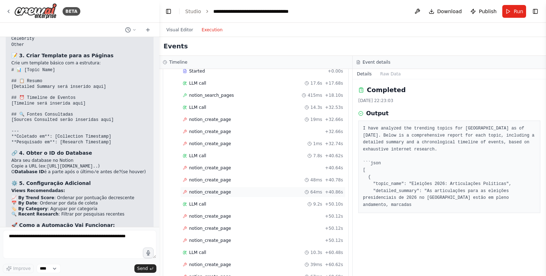
click at [256, 189] on div "notion_create_page 64ms + 40.86s" at bounding box center [263, 192] width 160 height 6
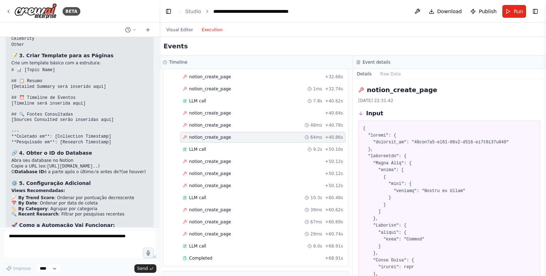
scroll to position [387, 0]
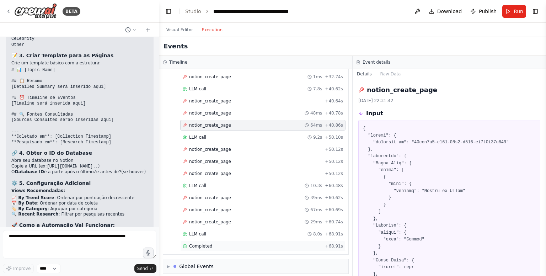
click at [237, 243] on div "Completed" at bounding box center [252, 246] width 139 height 6
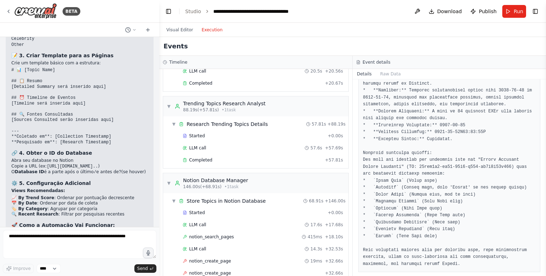
scroll to position [176, 0]
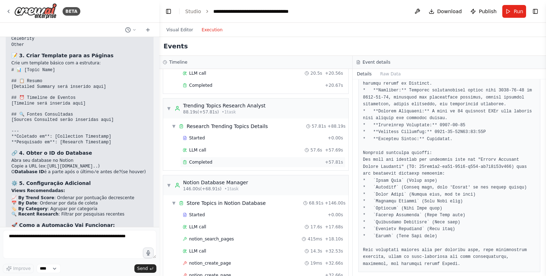
click at [243, 159] on div "Completed" at bounding box center [252, 162] width 139 height 6
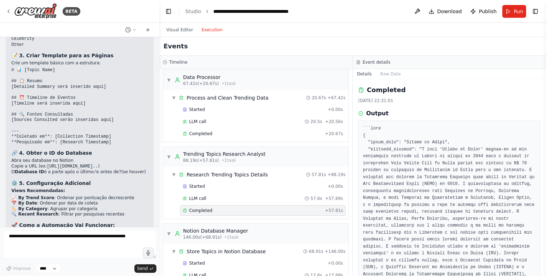
scroll to position [129, 0]
click at [152, 162] on div "I want to build an automation that alimantates a database with the most searche…" at bounding box center [79, 132] width 159 height 190
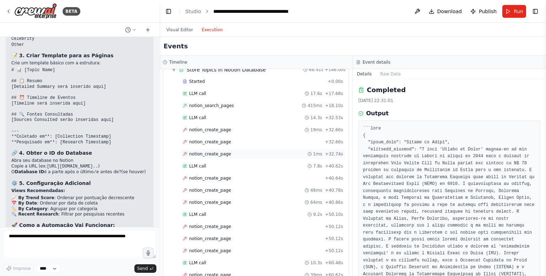
scroll to position [311, 0]
click at [213, 77] on div "Started" at bounding box center [254, 80] width 142 height 6
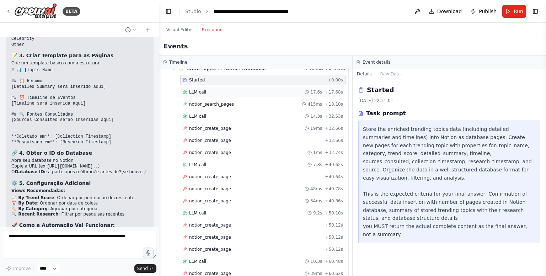
click at [210, 89] on div "LLM call 17.6s + 17.68s" at bounding box center [263, 92] width 160 height 6
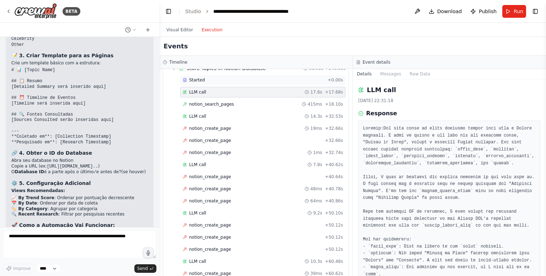
click at [217, 79] on div "Started" at bounding box center [254, 80] width 142 height 6
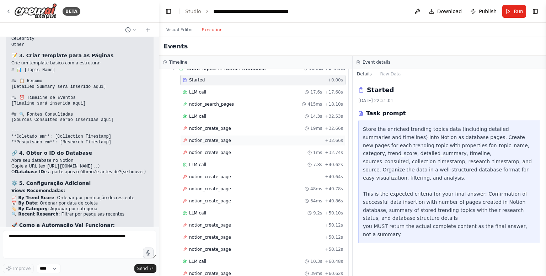
scroll to position [387, 0]
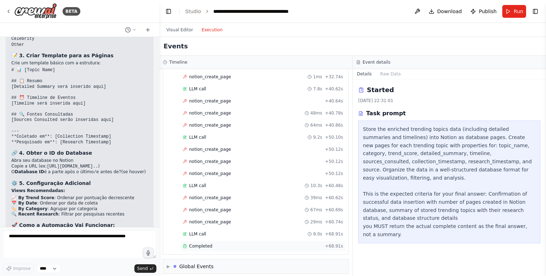
click at [216, 243] on div "Completed" at bounding box center [252, 246] width 139 height 6
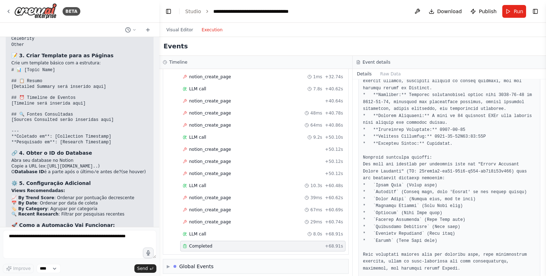
scroll to position [177, 0]
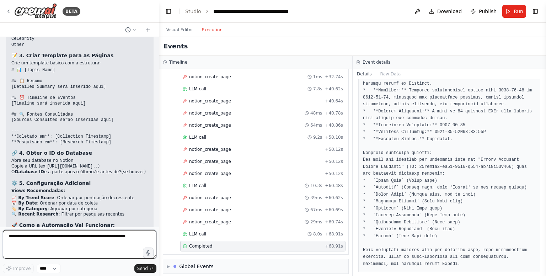
click at [41, 238] on textarea at bounding box center [80, 244] width 154 height 28
click at [200, 219] on span "notion_create_page" at bounding box center [210, 222] width 42 height 6
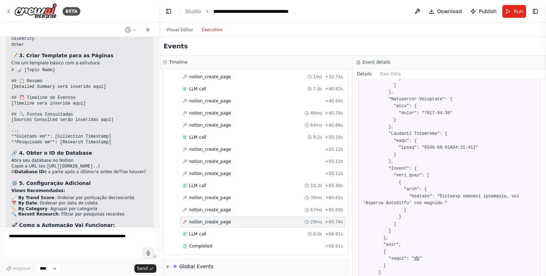
scroll to position [892, 0]
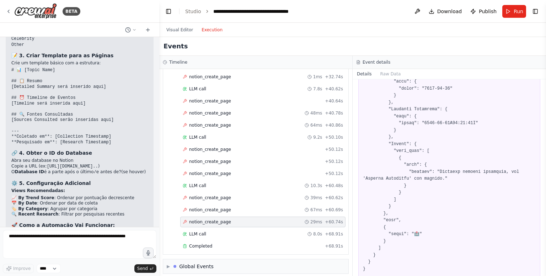
click at [165, 129] on div "▼ Store Topics in Notion Database 68.91s + 146.00s Started + 0.00s LLM call 17.…" at bounding box center [255, 119] width 185 height 269
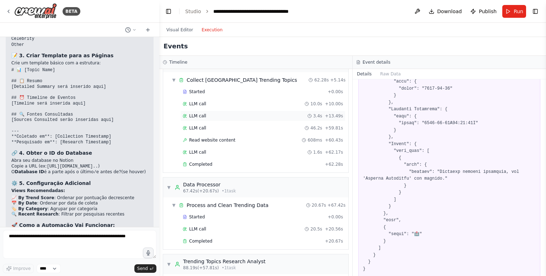
scroll to position [0, 0]
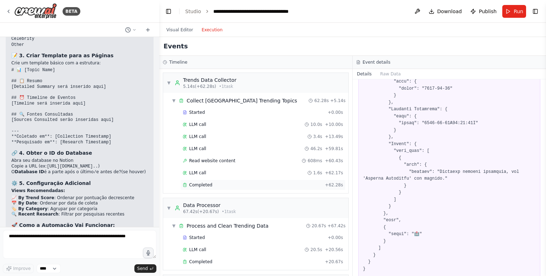
click at [198, 184] on span "Completed" at bounding box center [200, 185] width 23 height 6
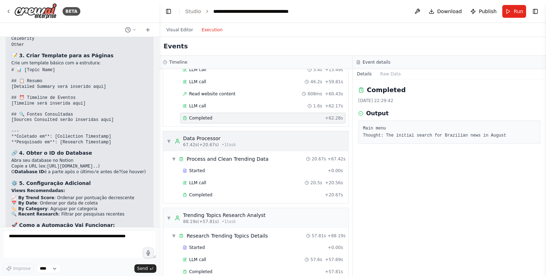
scroll to position [67, 0]
click at [229, 101] on div "LLM call 1.6s + 62.17s" at bounding box center [262, 106] width 165 height 11
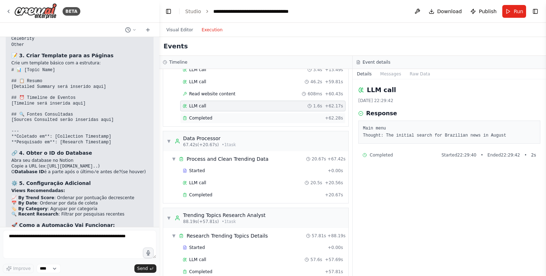
click at [228, 115] on div "Completed" at bounding box center [252, 118] width 139 height 6
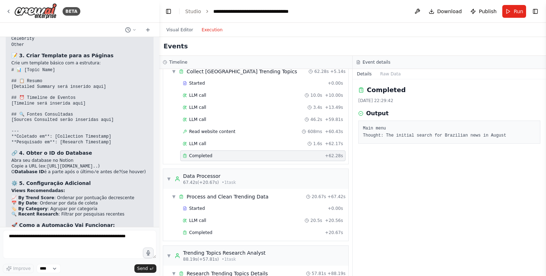
scroll to position [21, 0]
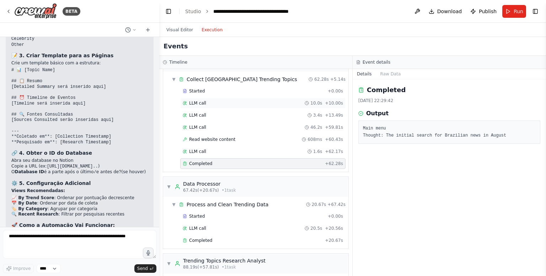
click at [225, 98] on div "LLM call 10.0s + 10.00s" at bounding box center [262, 103] width 165 height 11
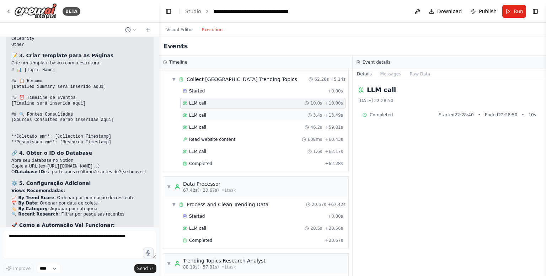
click at [223, 112] on div "LLM call 3.4s + 13.49s" at bounding box center [263, 115] width 160 height 6
click at [221, 124] on div "LLM call 46.2s + 59.81s" at bounding box center [263, 127] width 160 height 6
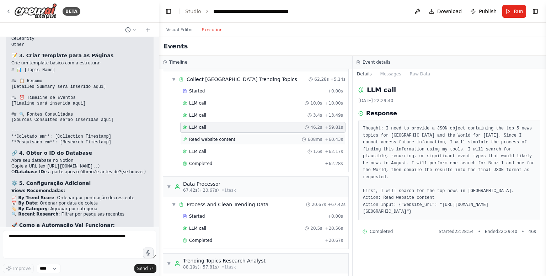
click at [223, 137] on span "Read website content" at bounding box center [212, 139] width 46 height 6
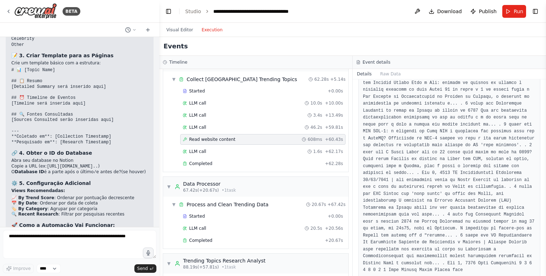
scroll to position [212, 0]
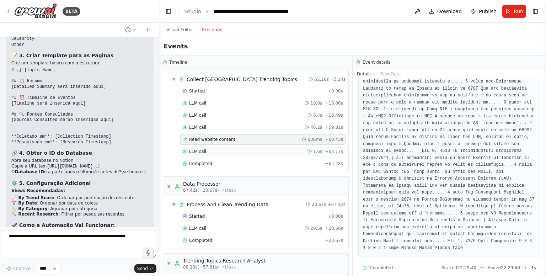
click at [239, 150] on div "LLM call 1.6s + 62.17s" at bounding box center [263, 152] width 160 height 6
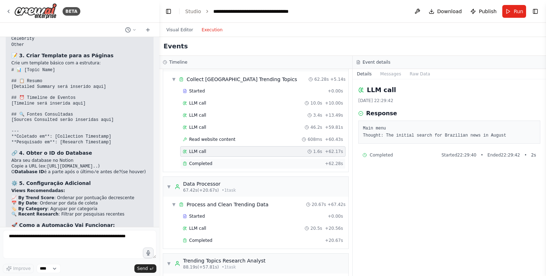
click at [241, 161] on div "Completed" at bounding box center [252, 164] width 139 height 6
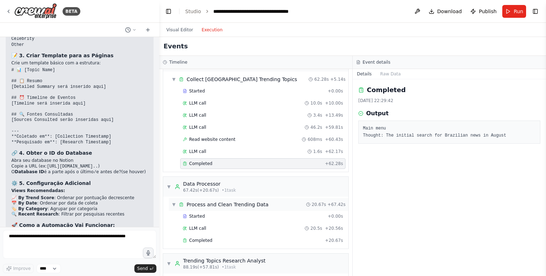
scroll to position [36, 0]
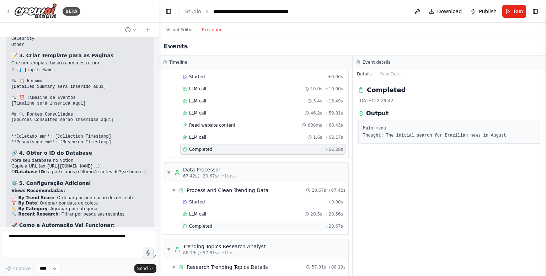
click at [224, 223] on div "Completed" at bounding box center [252, 226] width 139 height 6
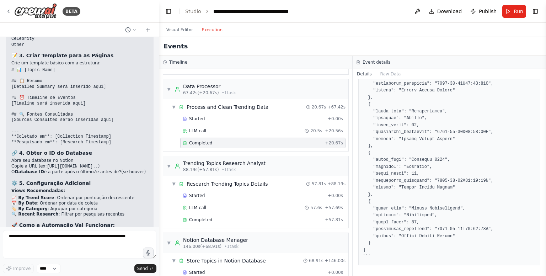
scroll to position [119, 0]
click at [232, 217] on div "Completed" at bounding box center [252, 219] width 139 height 6
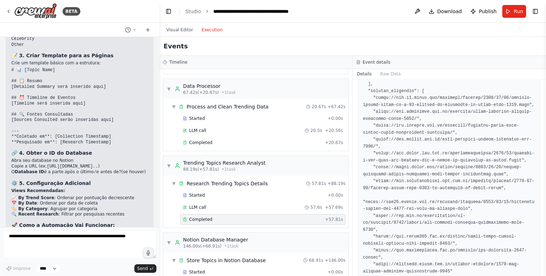
scroll to position [634, 0]
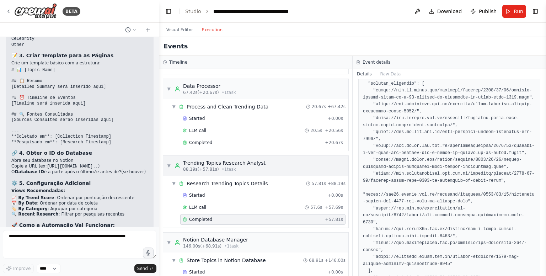
click at [224, 163] on div "Trending Topics Research Analyst" at bounding box center [224, 162] width 82 height 7
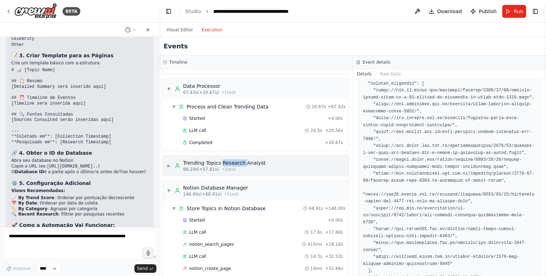
click at [224, 163] on div "Trending Topics Research Analyst" at bounding box center [224, 162] width 82 height 7
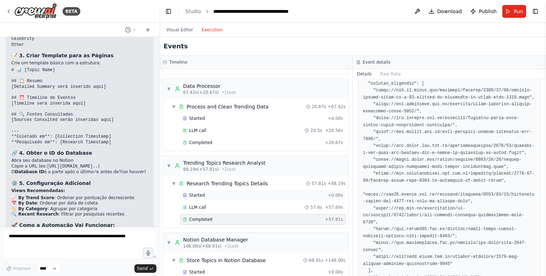
click at [219, 195] on div "Started" at bounding box center [254, 195] width 142 height 6
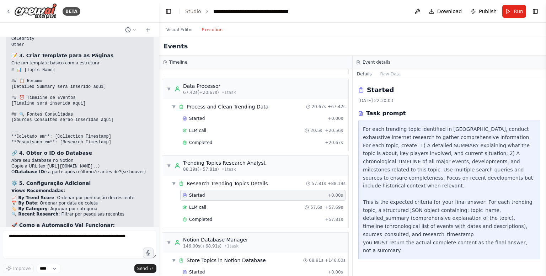
scroll to position [0, 0]
click at [109, 242] on textarea at bounding box center [80, 244] width 154 height 28
type textarea "**********"
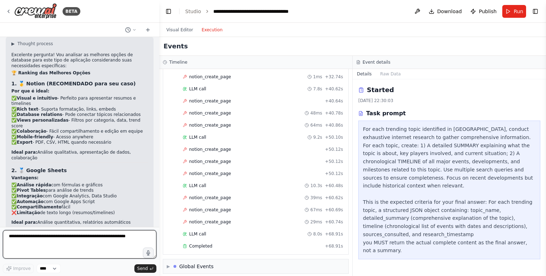
scroll to position [3477, 0]
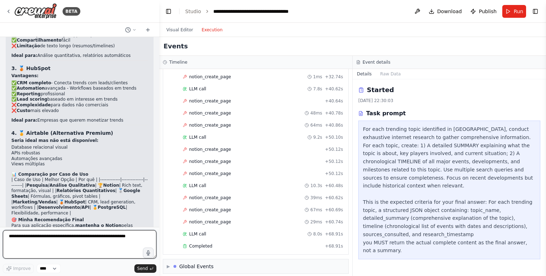
click at [34, 238] on textarea at bounding box center [80, 244] width 154 height 28
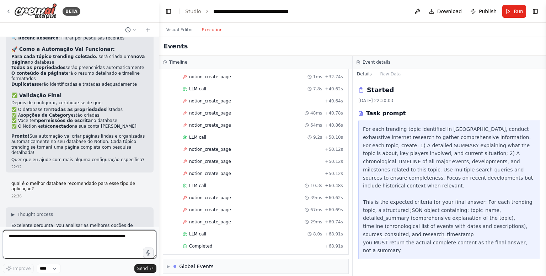
scroll to position [3140, 0]
type textarea "**********"
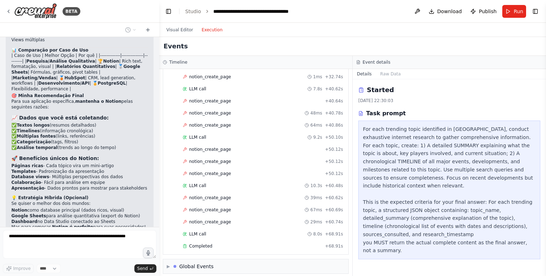
scroll to position [3618, 0]
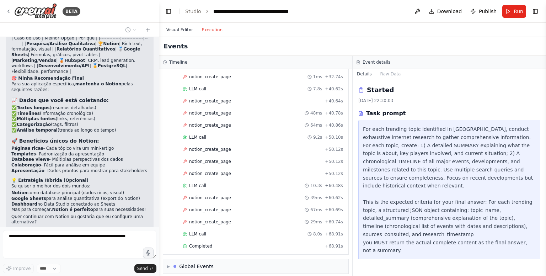
click at [181, 31] on button "Visual Editor" at bounding box center [179, 30] width 35 height 9
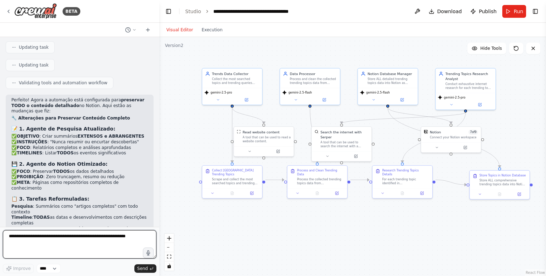
scroll to position [3953, 0]
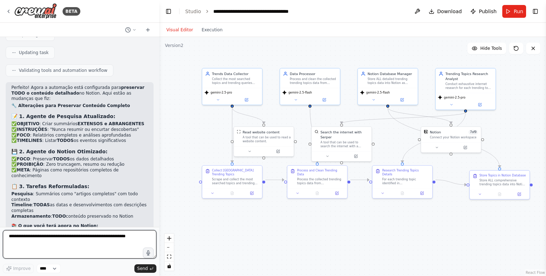
click at [75, 242] on textarea at bounding box center [80, 244] width 154 height 28
type textarea "**********"
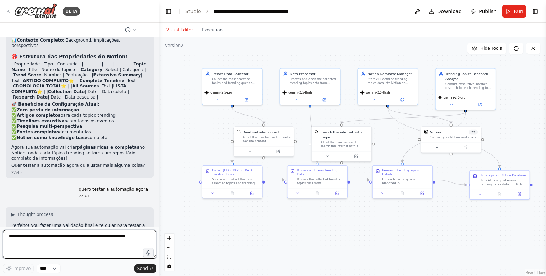
scroll to position [4186, 0]
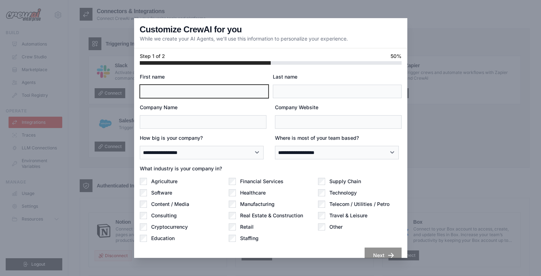
click at [227, 91] on input "First name" at bounding box center [204, 92] width 129 height 14
type input "****"
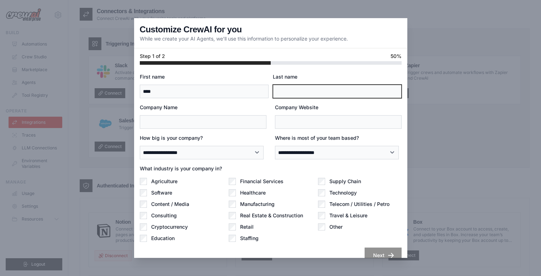
type input "********"
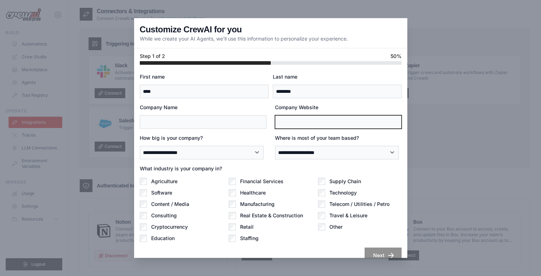
click at [294, 120] on input "Company Website" at bounding box center [338, 122] width 127 height 14
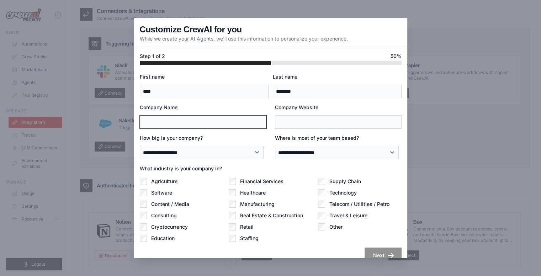
click at [238, 119] on input "Company Name" at bounding box center [203, 122] width 127 height 14
type input "*******"
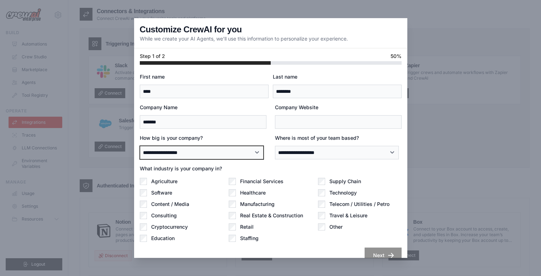
click at [224, 151] on select "**********" at bounding box center [202, 153] width 124 height 14
select select "**********"
click at [140, 146] on select "**********" at bounding box center [202, 153] width 124 height 14
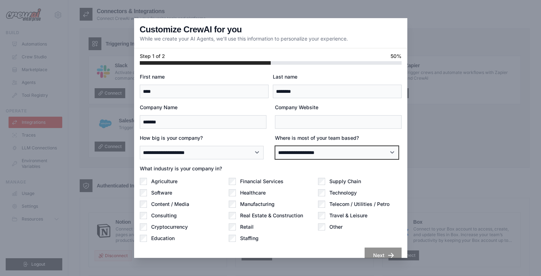
click at [307, 157] on select "**********" at bounding box center [337, 153] width 124 height 14
select select "**********"
click at [275, 146] on select "**********" at bounding box center [337, 153] width 124 height 14
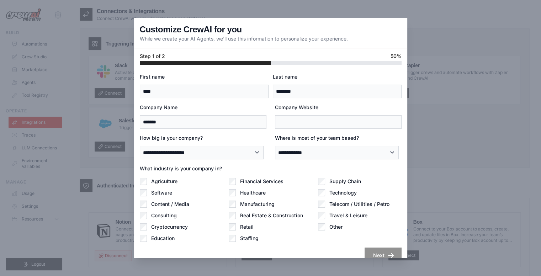
click at [318, 195] on div "Supply Chain Technology Telecom / Utilities / Petro Travel & Leisure Other" at bounding box center [360, 210] width 84 height 64
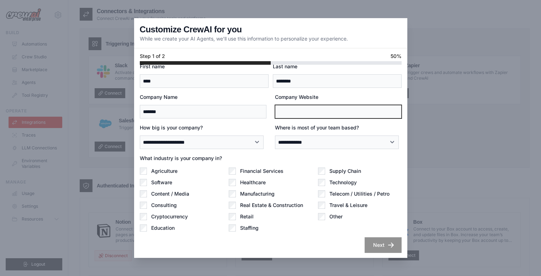
click at [294, 113] on input "Company Website" at bounding box center [338, 112] width 127 height 14
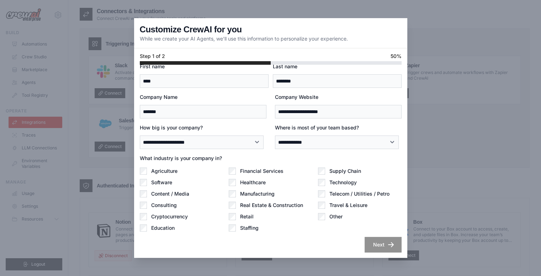
click at [374, 247] on button "Next" at bounding box center [382, 245] width 37 height 16
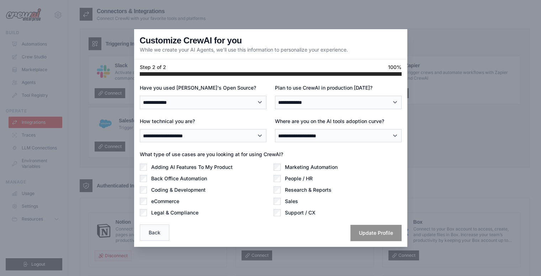
click at [161, 235] on button "Back" at bounding box center [154, 232] width 29 height 16
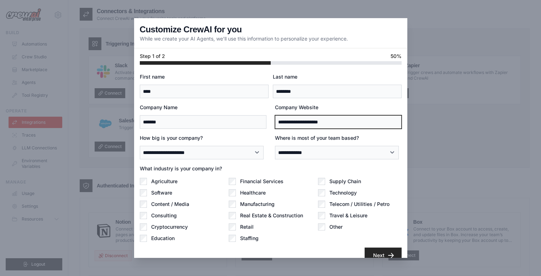
click at [290, 122] on input "**********" at bounding box center [338, 122] width 127 height 14
type input "**********"
click at [387, 251] on icon "button" at bounding box center [390, 254] width 7 height 7
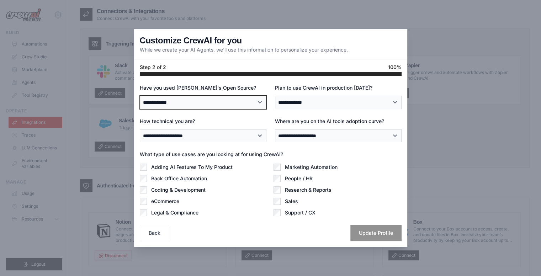
click at [242, 103] on select "**********" at bounding box center [203, 103] width 127 height 14
select select "**********"
click at [140, 96] on select "**********" at bounding box center [203, 103] width 127 height 14
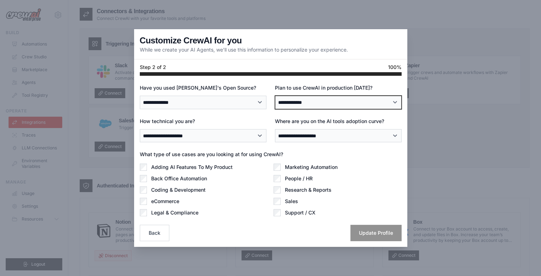
click at [315, 101] on select "**********" at bounding box center [338, 103] width 127 height 14
select select "****"
click at [275, 96] on select "**********" at bounding box center [338, 103] width 127 height 14
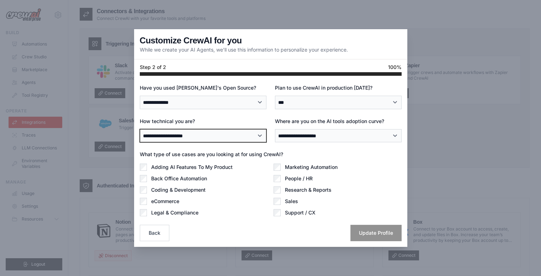
click at [240, 136] on select "**********" at bounding box center [203, 136] width 127 height 14
select select "**********"
click at [140, 129] on select "**********" at bounding box center [203, 136] width 127 height 14
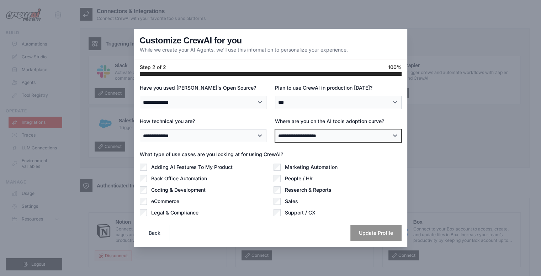
click at [314, 138] on select "**********" at bounding box center [338, 136] width 127 height 14
click at [275, 129] on select "**********" at bounding box center [338, 136] width 127 height 14
click at [329, 136] on select "**********" at bounding box center [338, 136] width 127 height 14
select select "**********"
click at [275, 129] on select "**********" at bounding box center [338, 136] width 127 height 14
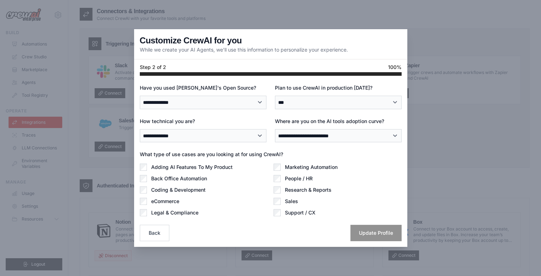
click at [196, 167] on label "Adding AI Features To My Product" at bounding box center [191, 166] width 81 height 7
click at [322, 168] on label "Marketing Automation" at bounding box center [311, 166] width 53 height 7
click at [367, 225] on button "Update Profile" at bounding box center [375, 232] width 51 height 16
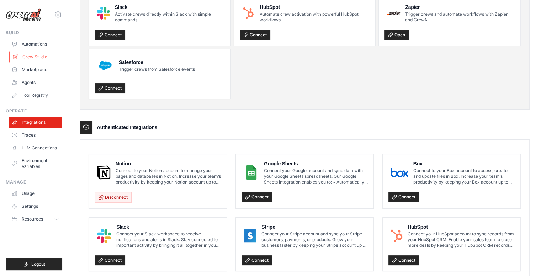
click at [38, 57] on link "Crew Studio" at bounding box center [36, 56] width 54 height 11
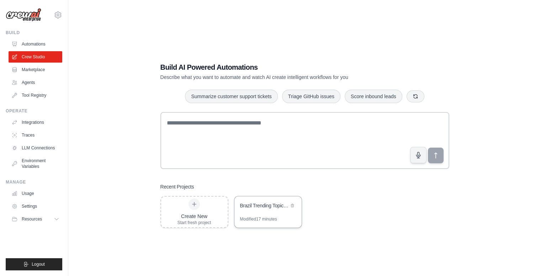
click at [263, 213] on div "Brazil Trending Topics Database Automation" at bounding box center [267, 206] width 67 height 20
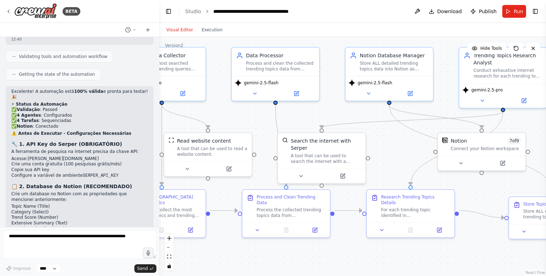
scroll to position [4378, 0]
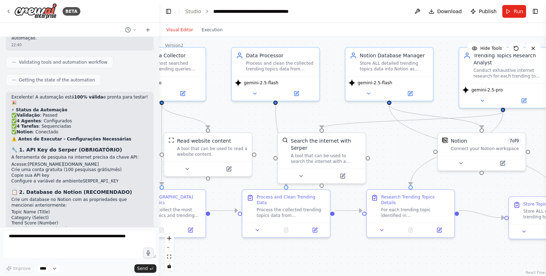
drag, startPoint x: 478, startPoint y: 155, endPoint x: 344, endPoint y: 107, distance: 143.2
click at [344, 107] on div ".deletable-edge-delete-btn { width: 20px; height: 20px; border: 0px solid #ffff…" at bounding box center [352, 156] width 387 height 239
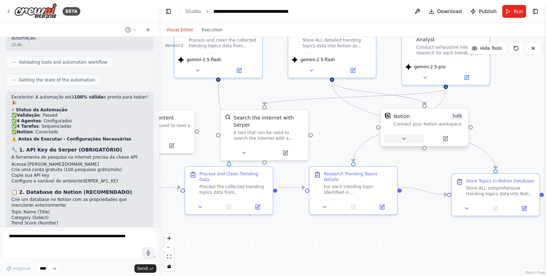
click at [398, 140] on button at bounding box center [403, 138] width 40 height 9
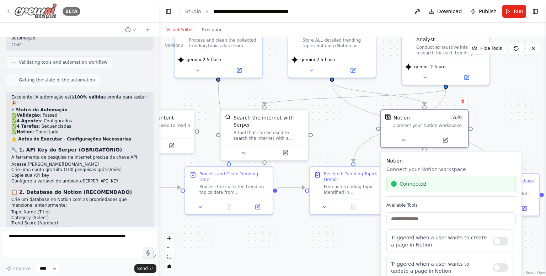
click at [48, 12] on img at bounding box center [35, 11] width 43 height 16
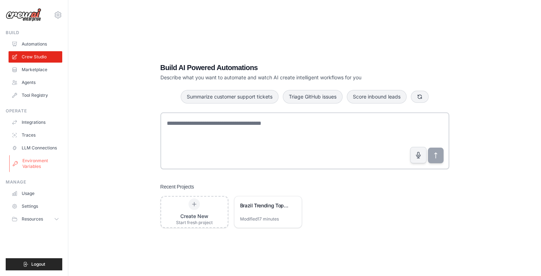
click at [43, 165] on link "Environment Variables" at bounding box center [36, 163] width 54 height 17
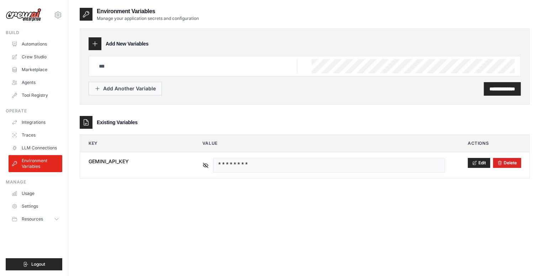
click at [139, 93] on button "Add Another Variable" at bounding box center [124, 89] width 73 height 14
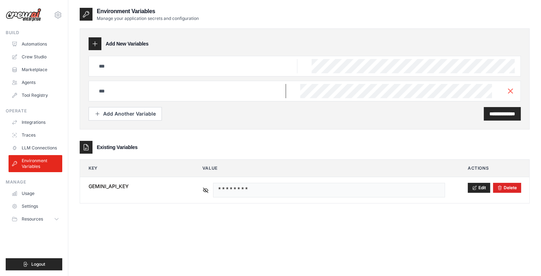
click at [106, 73] on input "text" at bounding box center [196, 66] width 203 height 14
click at [515, 90] on div at bounding box center [304, 91] width 432 height 21
click at [507, 90] on icon "button" at bounding box center [510, 90] width 9 height 9
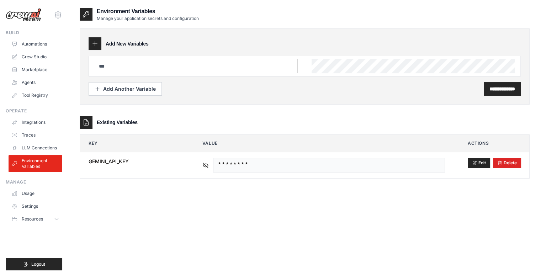
click at [177, 64] on input "text" at bounding box center [196, 66] width 203 height 14
paste input "**********"
click at [241, 64] on input "**********" at bounding box center [196, 66] width 203 height 14
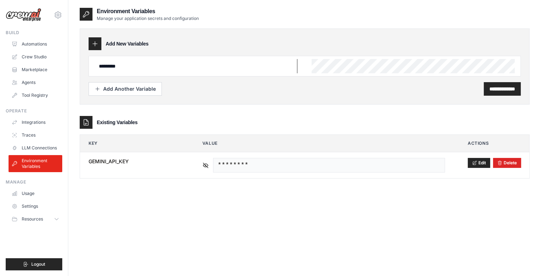
type input "*********"
click at [44, 59] on link "Crew Studio" at bounding box center [36, 56] width 54 height 11
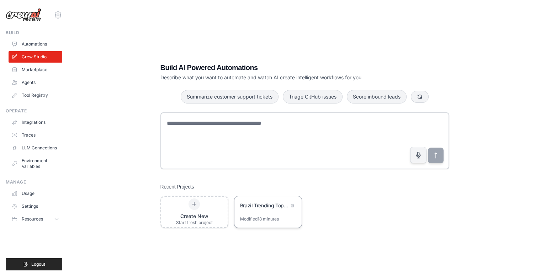
click at [273, 210] on div "Brazil Trending Topics Database Automation" at bounding box center [267, 206] width 67 height 20
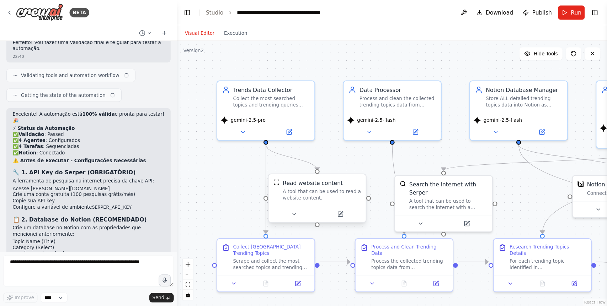
scroll to position [4378, 0]
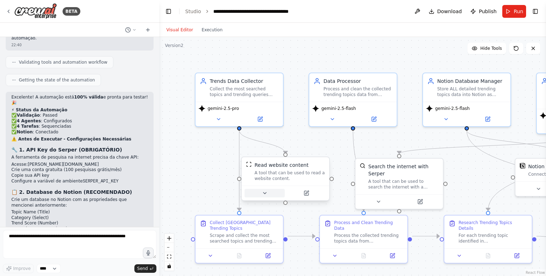
click at [266, 192] on icon at bounding box center [265, 193] width 6 height 6
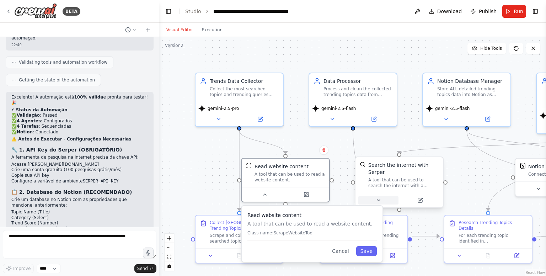
click at [377, 197] on icon at bounding box center [379, 200] width 6 height 6
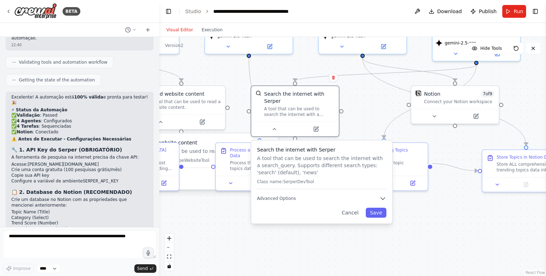
drag, startPoint x: 434, startPoint y: 145, endPoint x: 329, endPoint y: 72, distance: 127.6
click at [329, 73] on div "Confirm" at bounding box center [333, 77] width 9 height 9
click at [342, 194] on button "Advanced Options" at bounding box center [321, 197] width 129 height 7
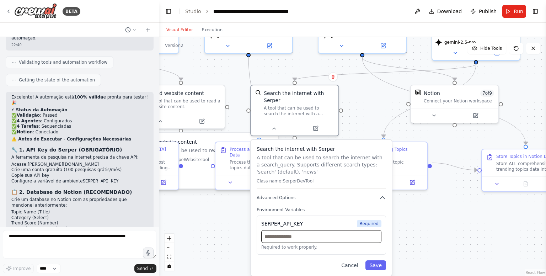
click at [280, 232] on input "text" at bounding box center [321, 236] width 120 height 13
paste input "**********"
type input "**********"
click at [377, 263] on div "**********" at bounding box center [321, 208] width 141 height 136
click at [381, 260] on button "Save" at bounding box center [375, 265] width 21 height 10
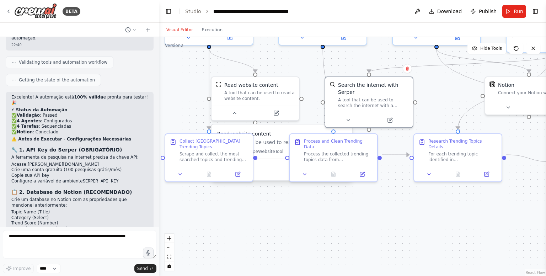
drag, startPoint x: 314, startPoint y: 214, endPoint x: 420, endPoint y: 205, distance: 107.0
click at [420, 205] on div ".deletable-edge-delete-btn { width: 20px; height: 20px; border: 0px solid #ffff…" at bounding box center [352, 156] width 387 height 239
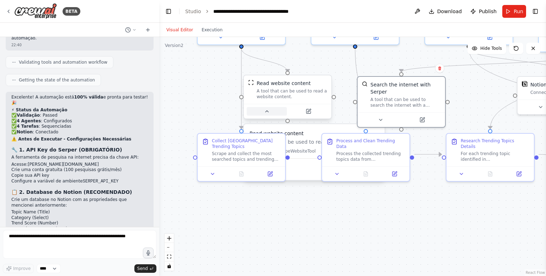
click at [273, 110] on button at bounding box center [267, 111] width 40 height 9
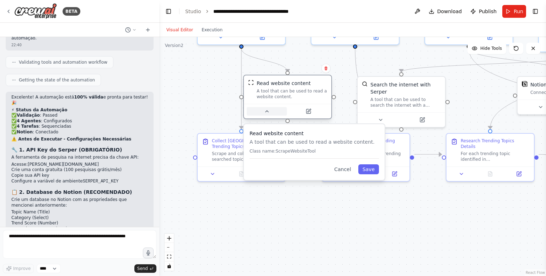
click at [263, 111] on button at bounding box center [267, 111] width 40 height 9
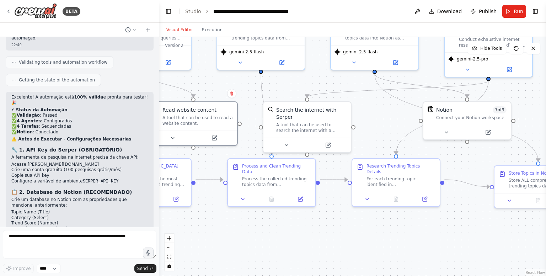
drag, startPoint x: 435, startPoint y: 206, endPoint x: 281, endPoint y: 247, distance: 159.1
click at [281, 247] on div ".deletable-edge-delete-btn { width: 20px; height: 20px; border: 0px solid #ffff…" at bounding box center [352, 156] width 387 height 239
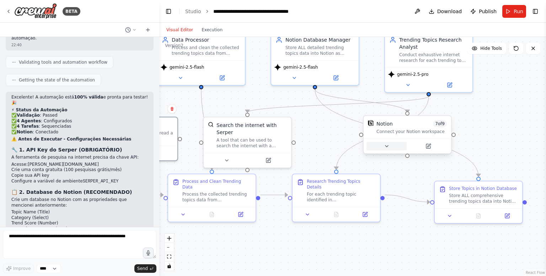
click at [386, 149] on button at bounding box center [386, 146] width 40 height 9
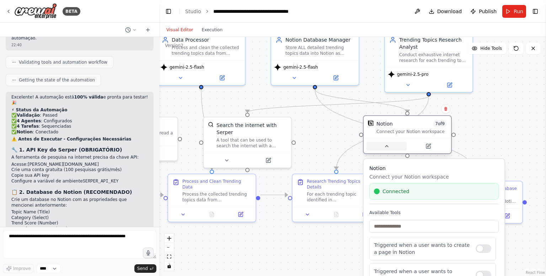
click at [386, 149] on button at bounding box center [386, 146] width 40 height 9
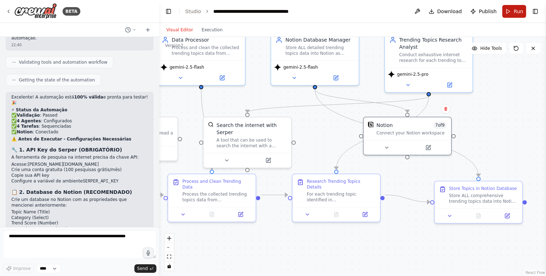
click at [518, 11] on span "Run" at bounding box center [519, 11] width 10 height 7
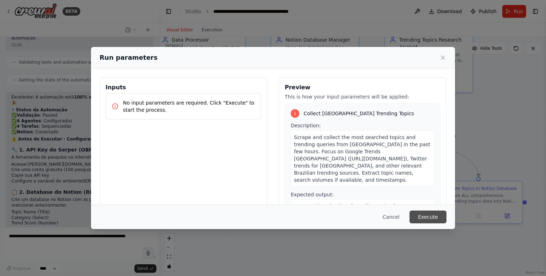
click at [431, 217] on button "Execute" at bounding box center [427, 216] width 37 height 13
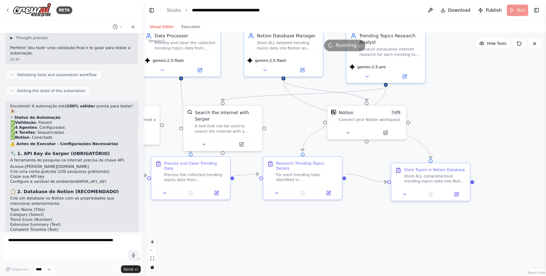
scroll to position [4357, 0]
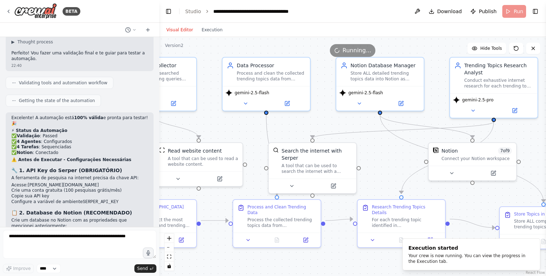
drag, startPoint x: 306, startPoint y: 123, endPoint x: 371, endPoint y: 149, distance: 69.7
click at [371, 149] on div ".deletable-edge-delete-btn { width: 20px; height: 20px; border: 0px solid #ffff…" at bounding box center [352, 156] width 387 height 239
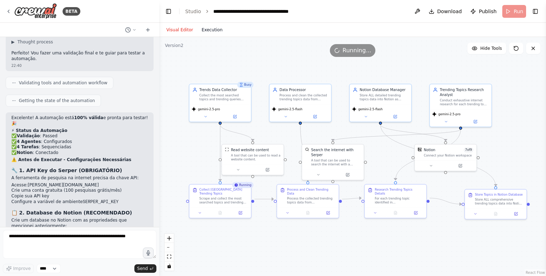
click at [212, 27] on button "Execution" at bounding box center [211, 30] width 29 height 9
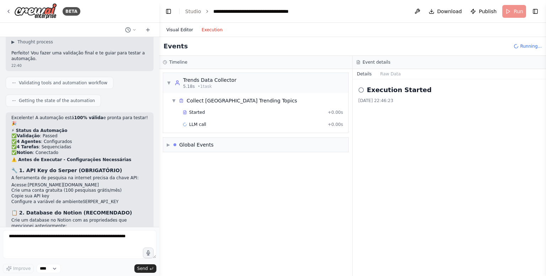
click at [182, 27] on button "Visual Editor" at bounding box center [179, 30] width 35 height 9
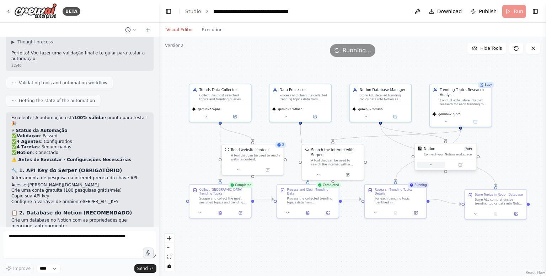
click at [426, 163] on button at bounding box center [431, 165] width 28 height 6
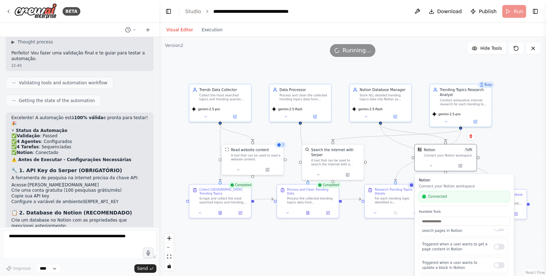
scroll to position [126, 0]
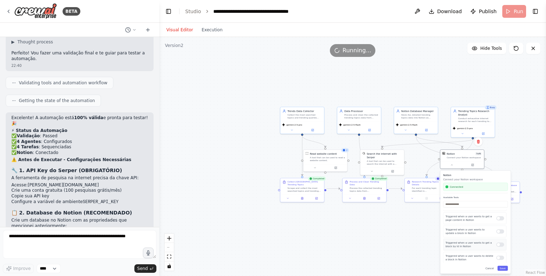
click at [499, 245] on div at bounding box center [500, 244] width 8 height 4
click at [498, 257] on div at bounding box center [500, 258] width 8 height 4
click at [505, 269] on button "Save" at bounding box center [502, 267] width 10 height 5
click at [170, 72] on div ".deletable-edge-delete-btn { width: 20px; height: 20px; border: 0px solid #ffff…" at bounding box center [352, 156] width 387 height 239
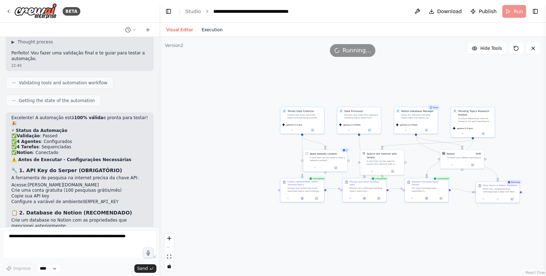
click at [206, 29] on button "Execution" at bounding box center [211, 30] width 29 height 9
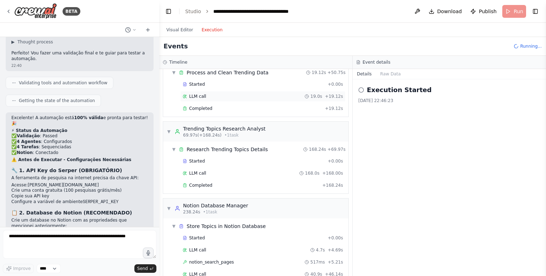
scroll to position [255, 0]
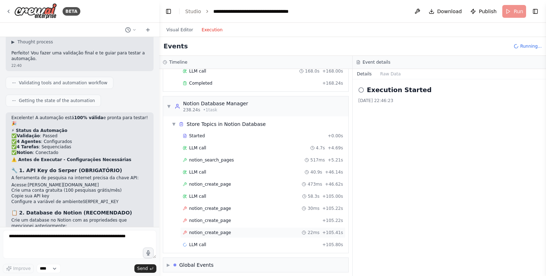
click at [226, 233] on div "notion_create_page 22ms + 105.41s" at bounding box center [262, 232] width 165 height 11
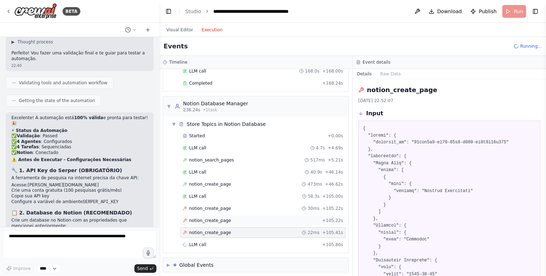
click at [224, 219] on span "notion_create_page" at bounding box center [210, 220] width 42 height 6
click at [224, 203] on div "notion_create_page 30ms + 105.22s" at bounding box center [262, 208] width 165 height 11
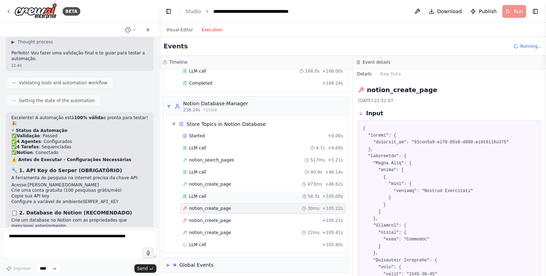
click at [220, 194] on div "LLM call 58.3s + 105.00s" at bounding box center [263, 196] width 160 height 6
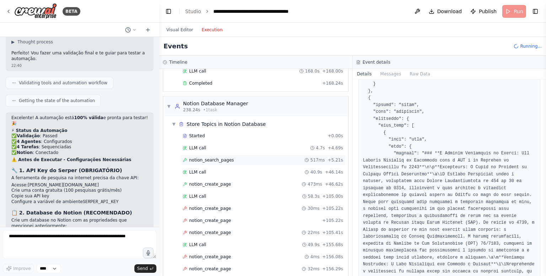
scroll to position [303, 0]
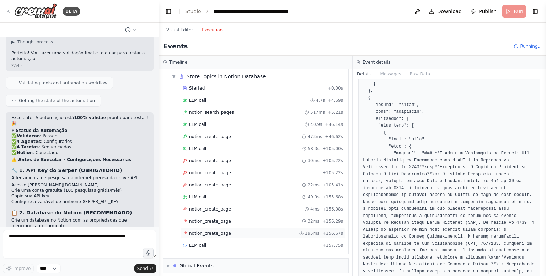
click at [231, 230] on div "notion_create_page 195ms + 156.67s" at bounding box center [263, 233] width 160 height 6
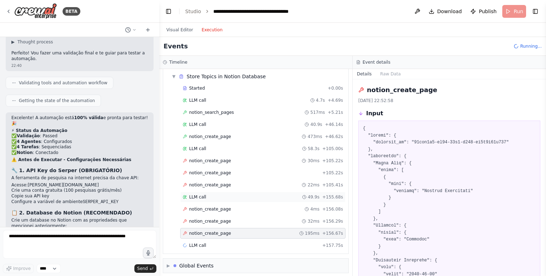
click at [217, 192] on div "LLM call 49.9s + 155.68s" at bounding box center [262, 197] width 165 height 11
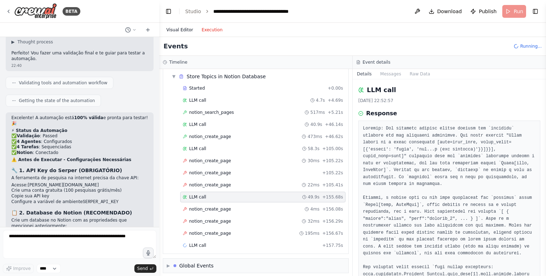
click at [182, 33] on button "Visual Editor" at bounding box center [179, 30] width 35 height 9
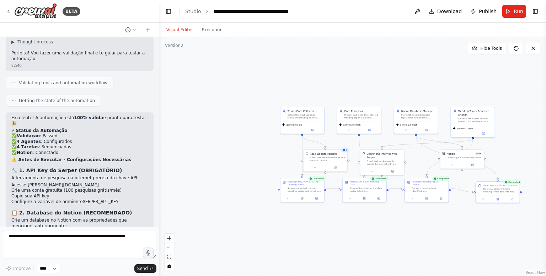
click at [175, 134] on div ".deletable-edge-delete-btn { width: 20px; height: 20px; border: 0px solid #ffff…" at bounding box center [352, 156] width 387 height 239
click at [500, 189] on div "Store ALL comprehensive trending topics data into Notion as complete database e…" at bounding box center [500, 190] width 34 height 6
click at [213, 28] on button "Execution" at bounding box center [211, 30] width 29 height 9
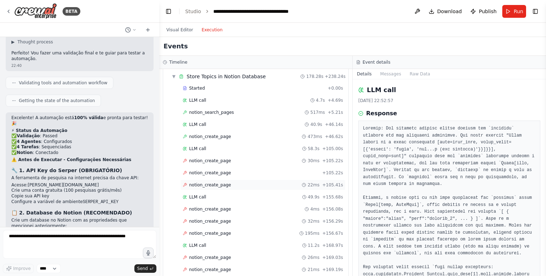
scroll to position [387, 0]
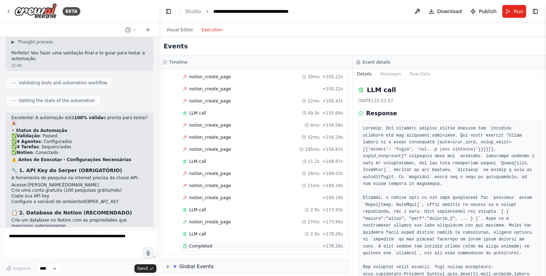
click at [220, 243] on div "Completed" at bounding box center [251, 246] width 137 height 6
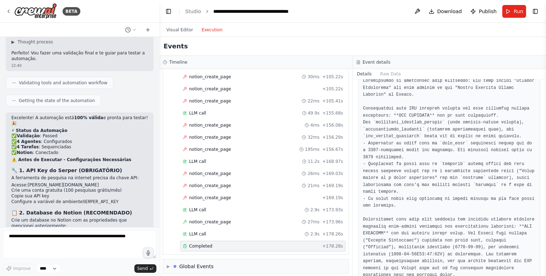
scroll to position [52, 0]
